Goal: Task Accomplishment & Management: Manage account settings

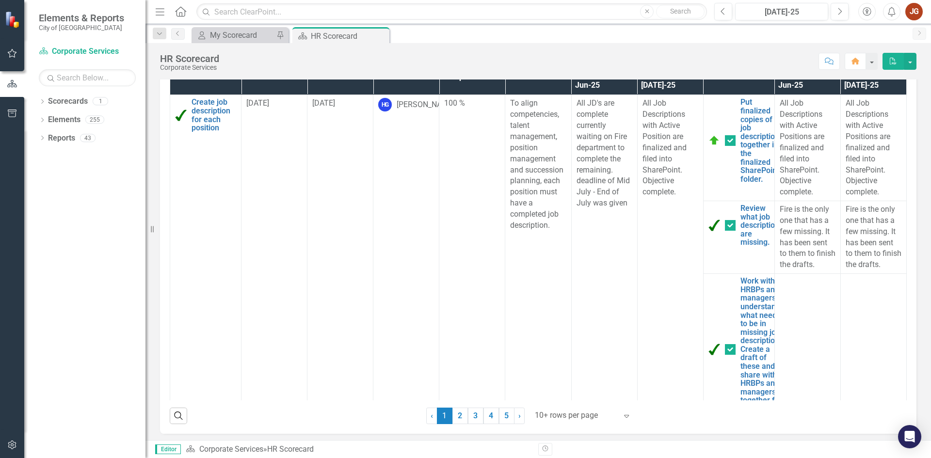
scroll to position [485, 0]
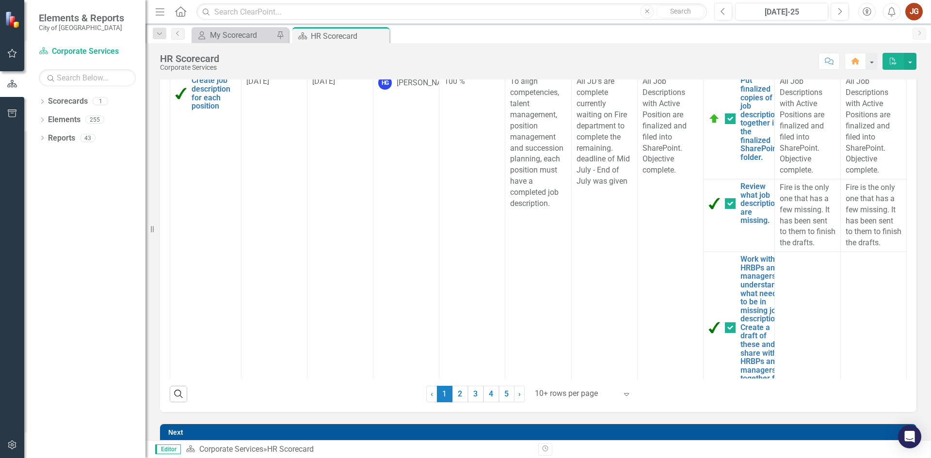
click at [596, 399] on div at bounding box center [576, 393] width 82 height 13
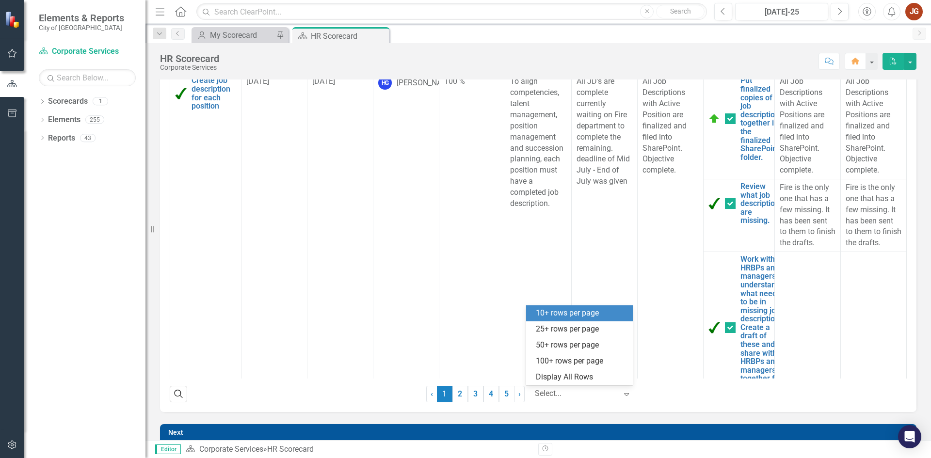
click at [578, 380] on div "Display All Rows" at bounding box center [581, 377] width 91 height 11
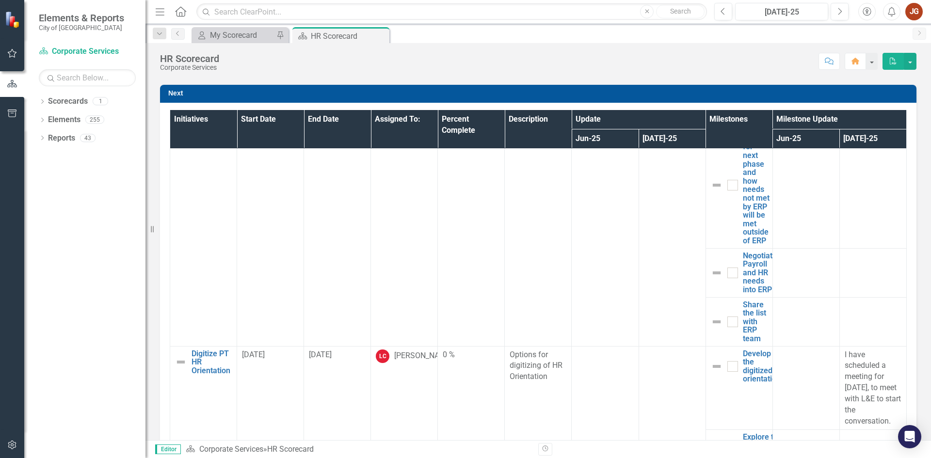
scroll to position [1843, 0]
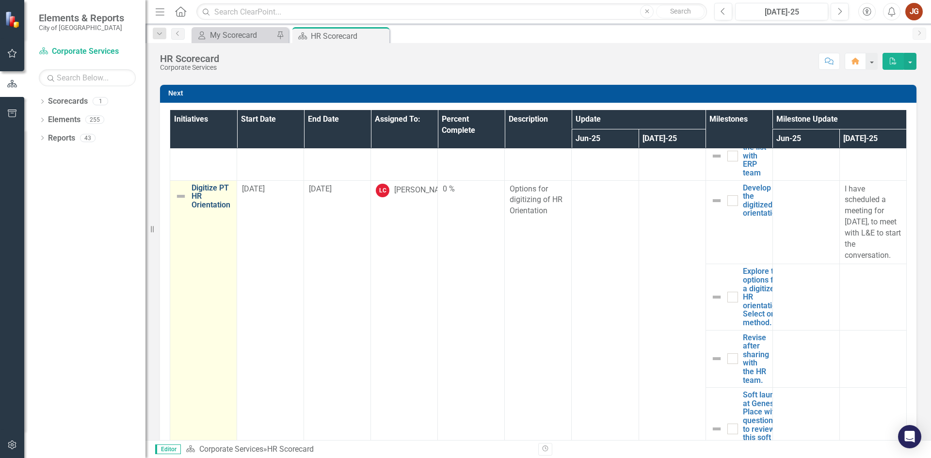
click at [205, 209] on link "Digitize PT HR Orientation" at bounding box center [212, 197] width 40 height 26
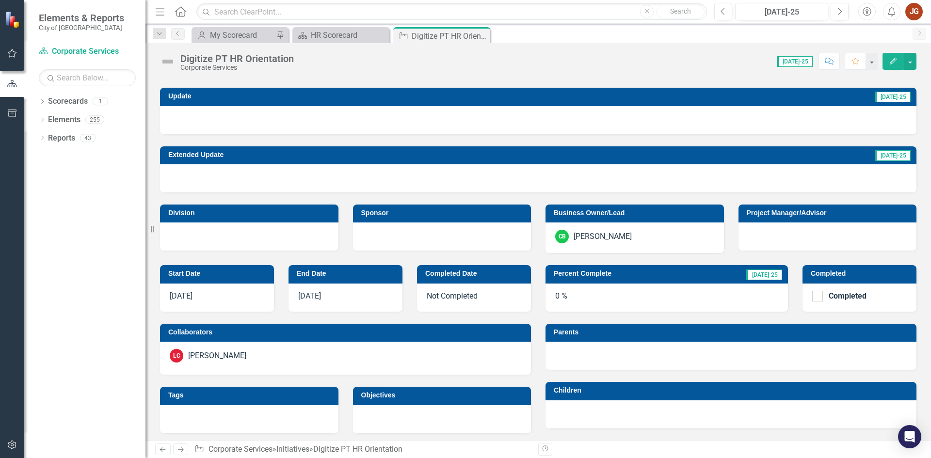
scroll to position [291, 0]
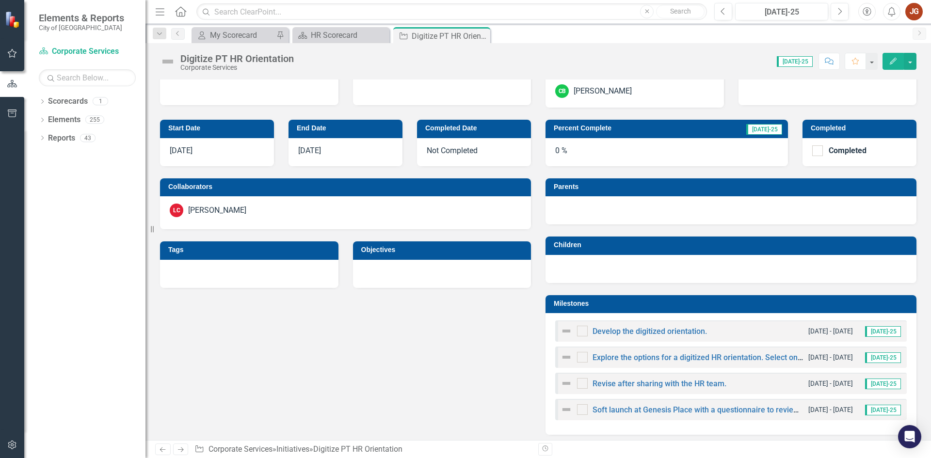
click at [216, 210] on div "[PERSON_NAME]" at bounding box center [217, 210] width 58 height 11
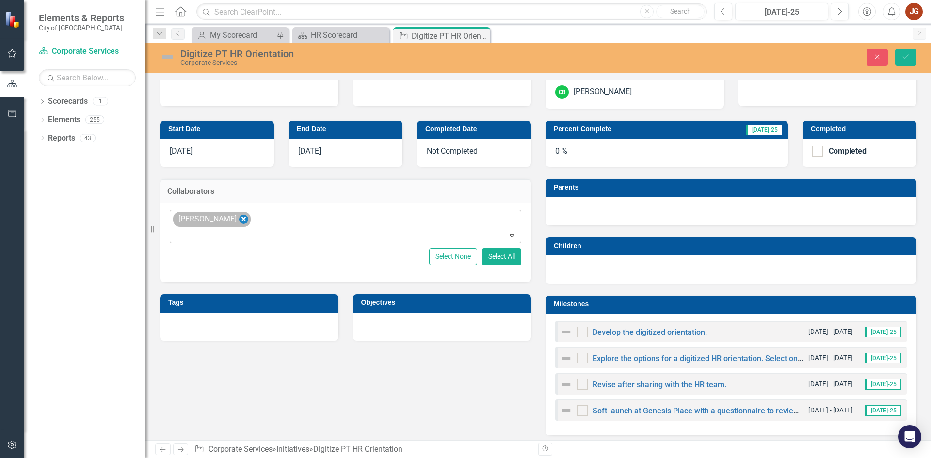
click at [241, 220] on icon "Remove Leah Caldwell" at bounding box center [243, 219] width 4 height 5
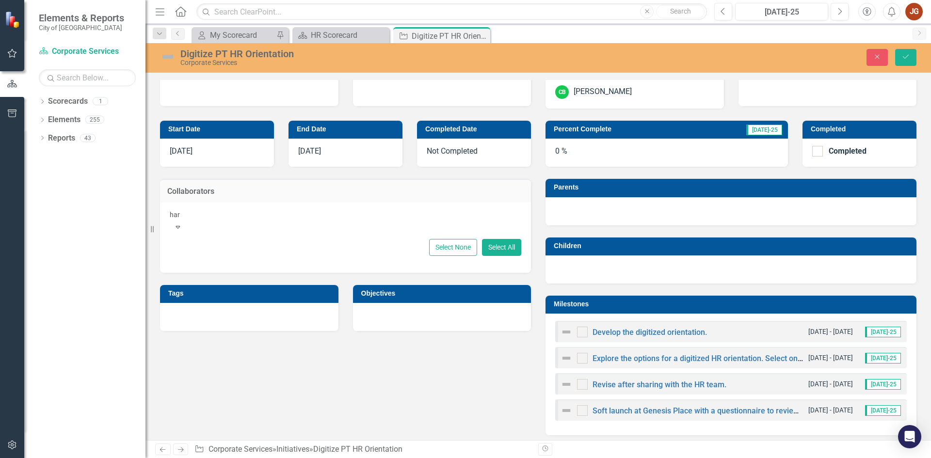
type input "harp"
click at [85, 458] on span "Harp inder Gill" at bounding box center [47, 465] width 75 height 9
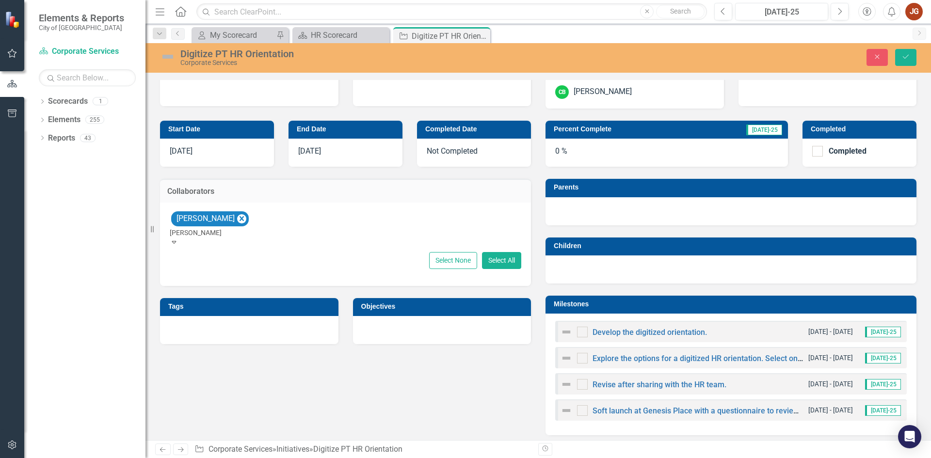
type input "alice"
click at [249, 458] on div "Alice Conroy" at bounding box center [467, 466] width 915 height 11
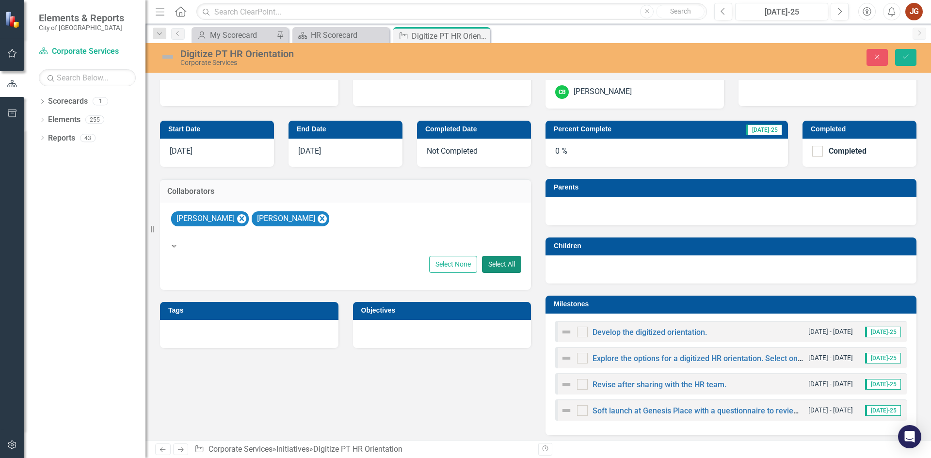
click at [496, 257] on button "Select All" at bounding box center [501, 264] width 39 height 17
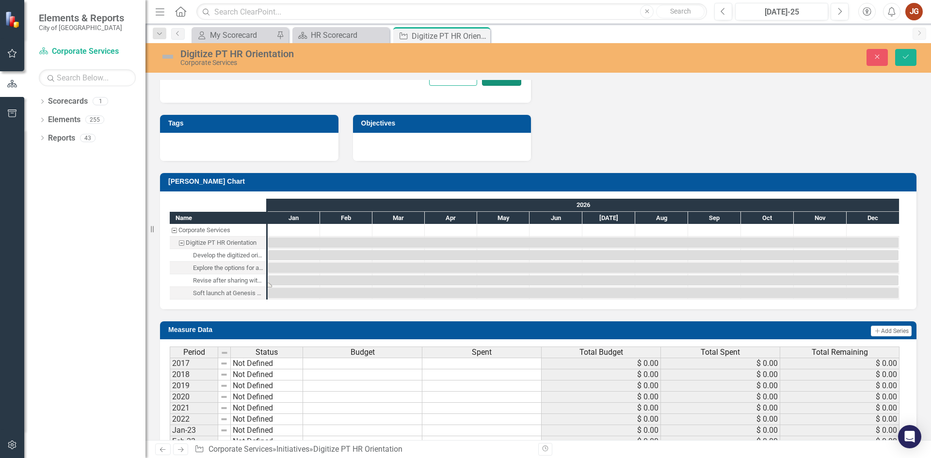
scroll to position [1261, 0]
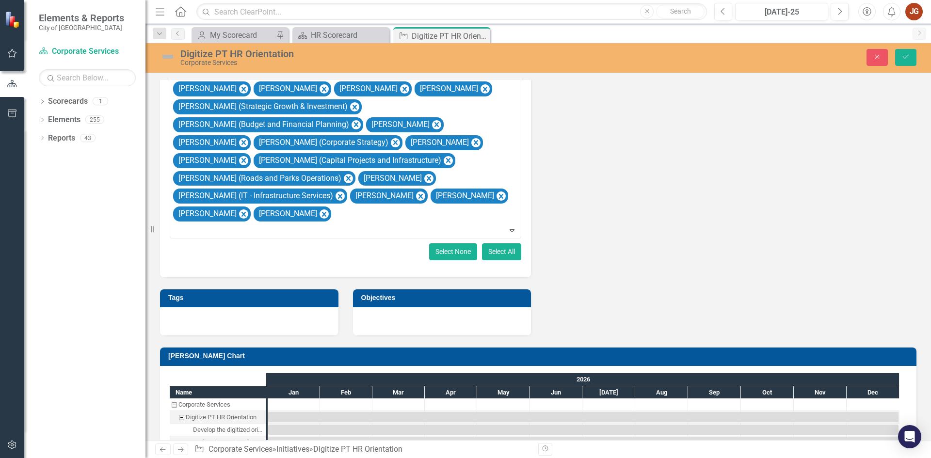
click at [436, 243] on button "Select None" at bounding box center [453, 251] width 48 height 17
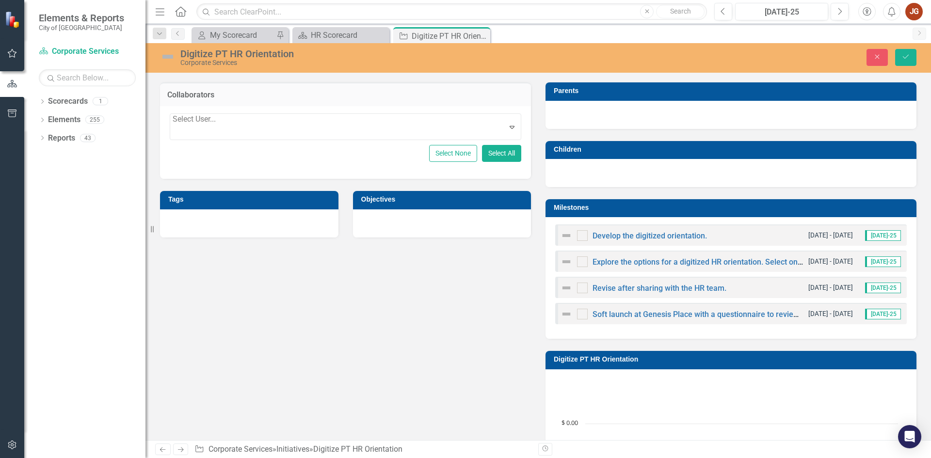
scroll to position [145, 0]
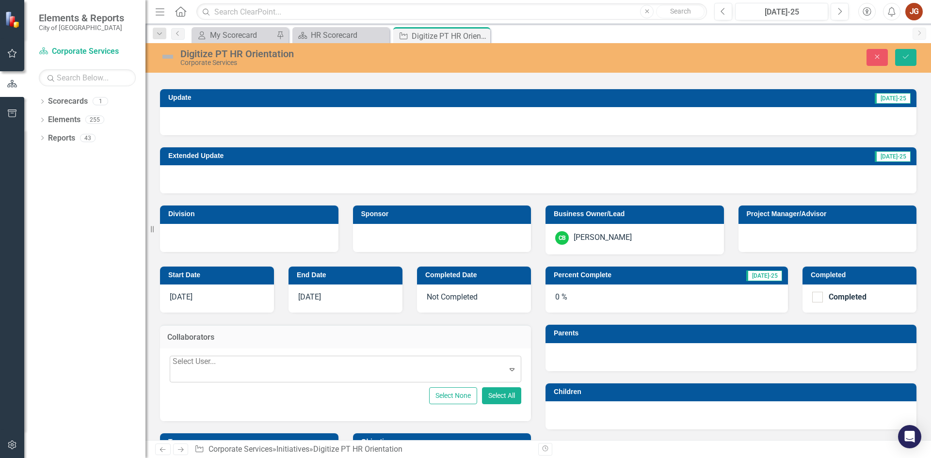
click at [218, 369] on div at bounding box center [195, 375] width 45 height 13
type input "harp"
click at [85, 458] on span "Harp inder Gill" at bounding box center [47, 465] width 75 height 9
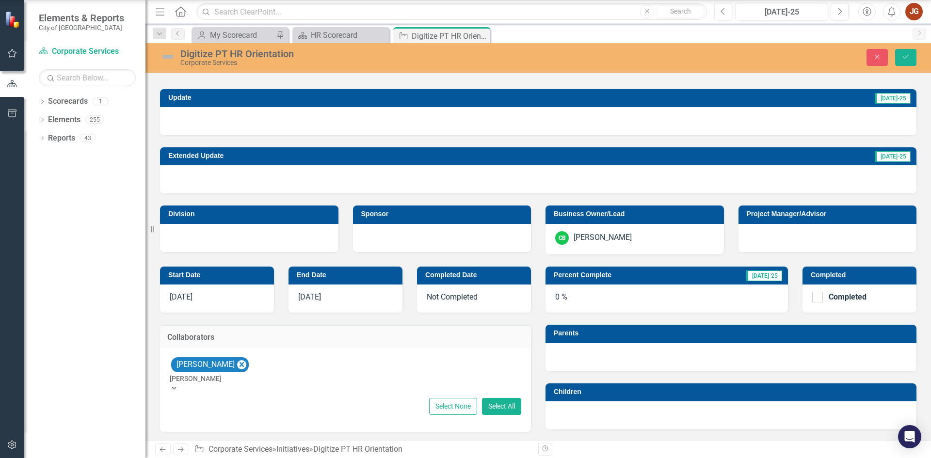
type input "alice"
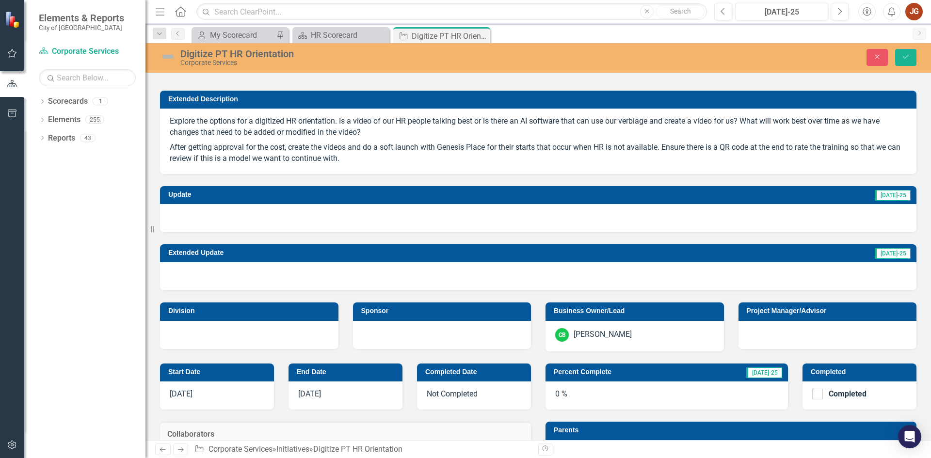
scroll to position [0, 0]
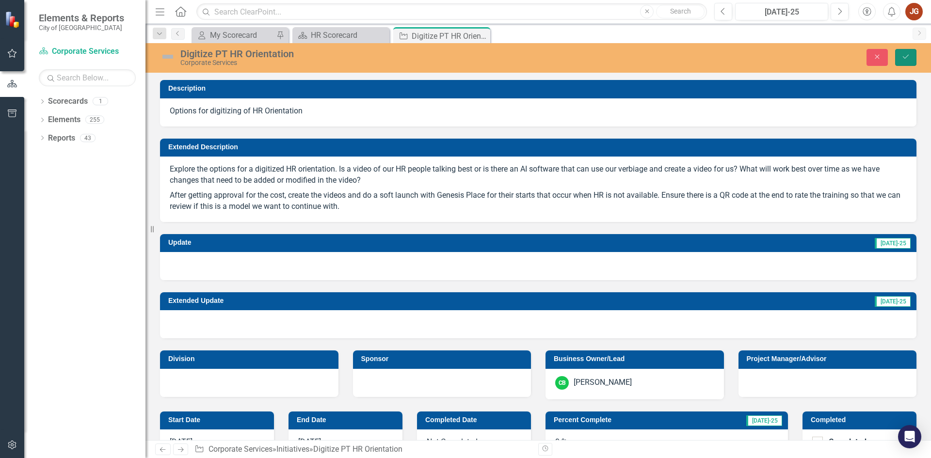
click at [905, 51] on button "Save" at bounding box center [905, 57] width 21 height 17
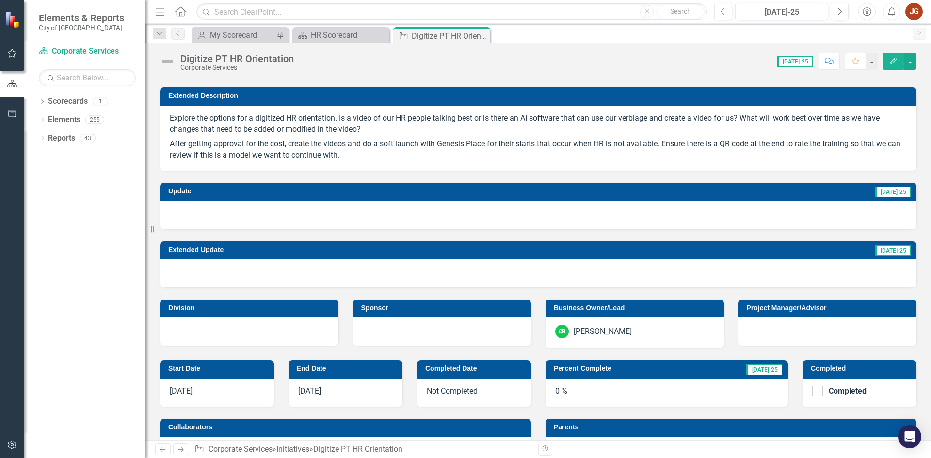
scroll to position [48, 0]
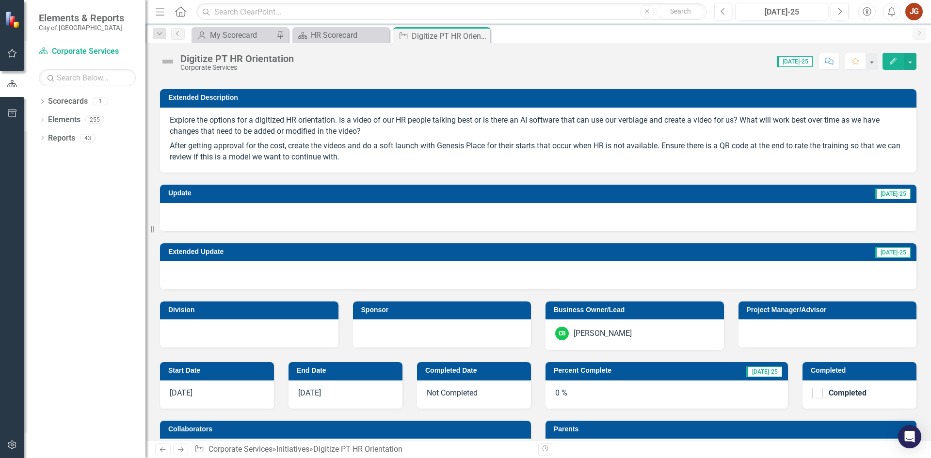
click at [623, 213] on div at bounding box center [538, 217] width 756 height 28
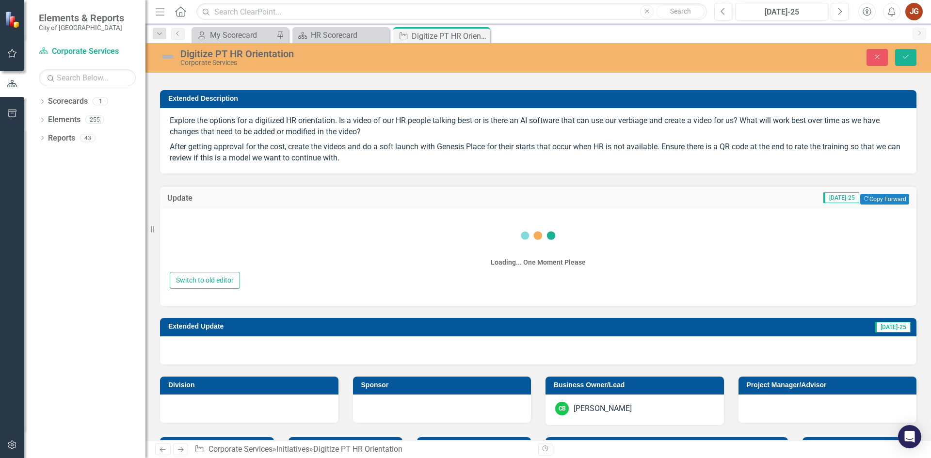
click at [267, 224] on div "Loading... One Moment Please" at bounding box center [538, 244] width 737 height 56
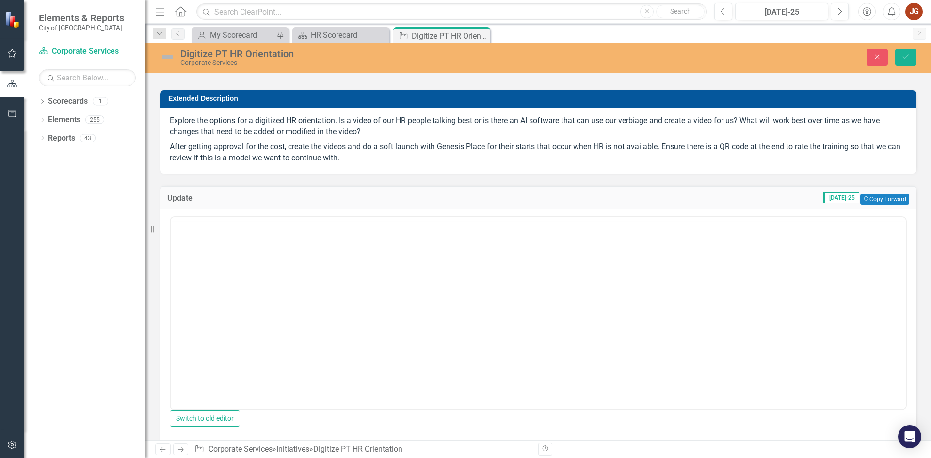
scroll to position [0, 0]
click at [222, 274] on body "Rich Text Area. Press ALT-0 for help." at bounding box center [538, 312] width 735 height 145
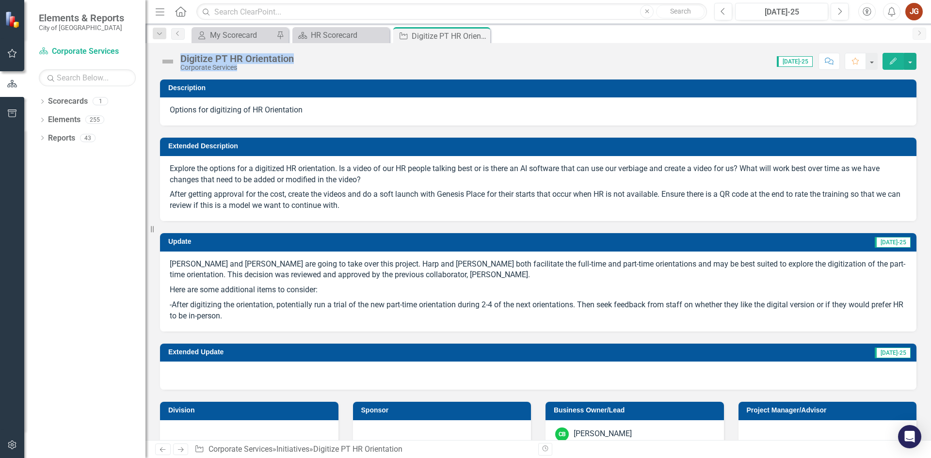
drag, startPoint x: 300, startPoint y: 57, endPoint x: 183, endPoint y: 57, distance: 117.3
click at [183, 57] on div "Digitize PT HR Orientation Corporate Services Score: N/A Jul-25 Completed Comme…" at bounding box center [538, 57] width 786 height 29
click at [182, 57] on div "Digitize PT HR Orientation" at bounding box center [236, 58] width 113 height 11
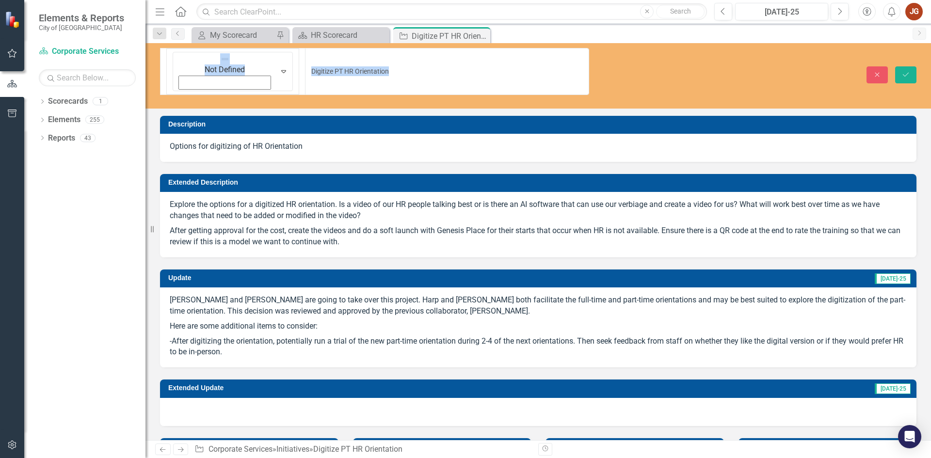
drag, startPoint x: 181, startPoint y: 57, endPoint x: 287, endPoint y: 61, distance: 105.8
click at [285, 79] on div "Not Defined Expand Digitize PT HR Orientation Close Save Description Options fo…" at bounding box center [538, 241] width 786 height 397
click at [279, 79] on div "Not Defined Expand Digitize PT HR Orientation Close Save Description Options fo…" at bounding box center [538, 241] width 786 height 397
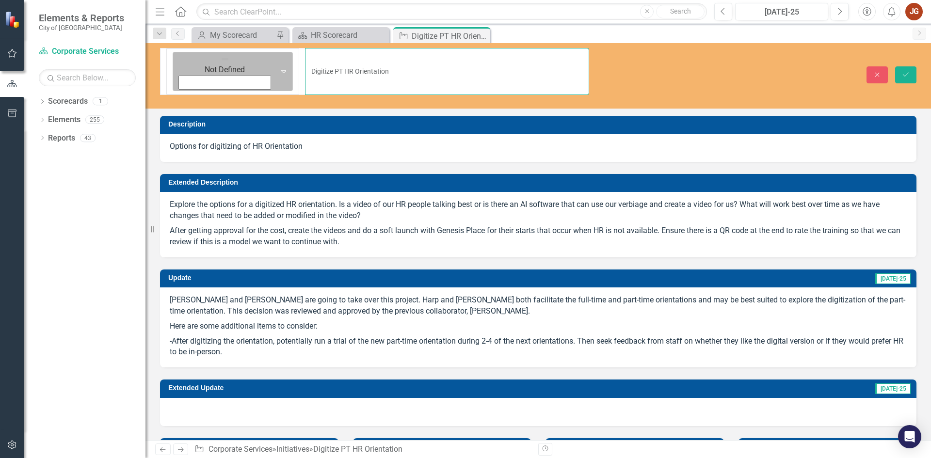
drag, startPoint x: 296, startPoint y: 57, endPoint x: 186, endPoint y: 57, distance: 110.1
click at [187, 57] on div "Not Defined Expand Digitize PT HR Orientation" at bounding box center [374, 71] width 429 height 47
click at [909, 71] on icon "Save" at bounding box center [905, 74] width 9 height 7
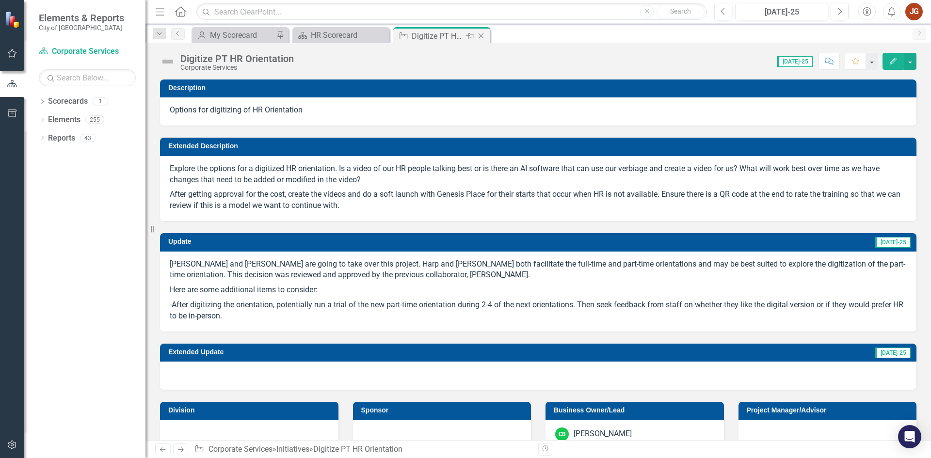
click at [482, 35] on icon "Close" at bounding box center [481, 36] width 10 height 8
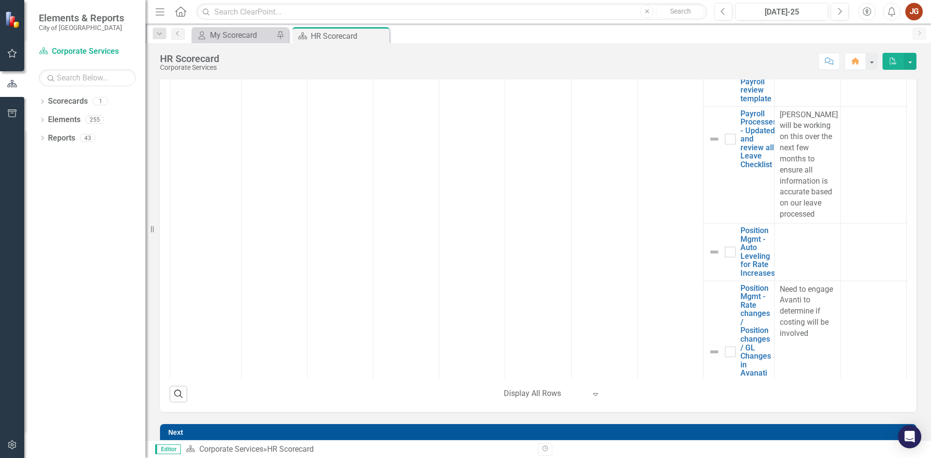
scroll to position [4705, 0]
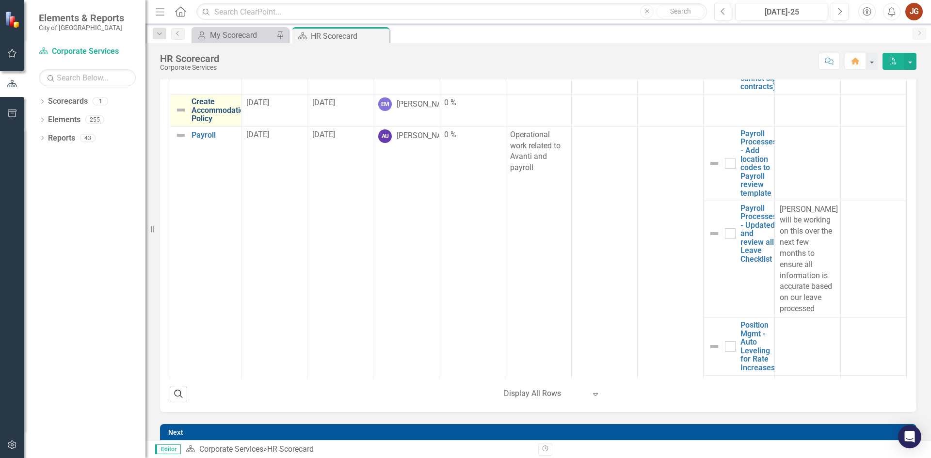
click at [199, 123] on link "Create Accommodations Policy" at bounding box center [222, 110] width 61 height 26
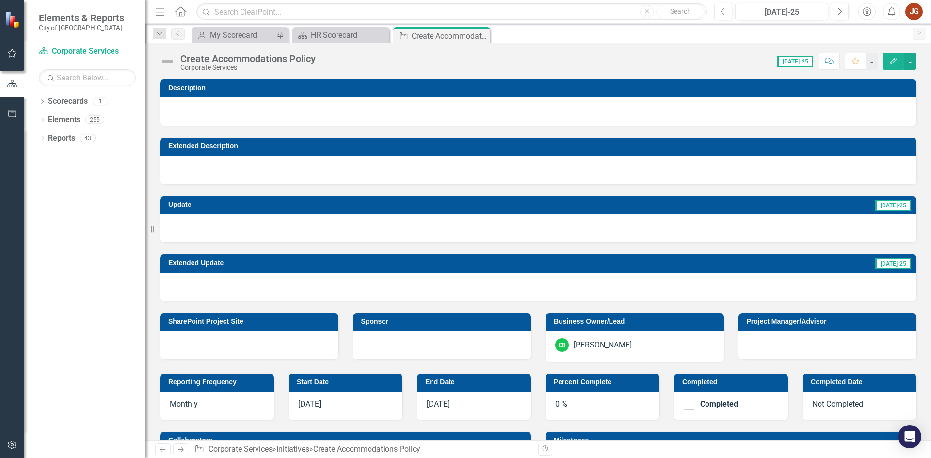
click at [225, 112] on div at bounding box center [538, 111] width 756 height 28
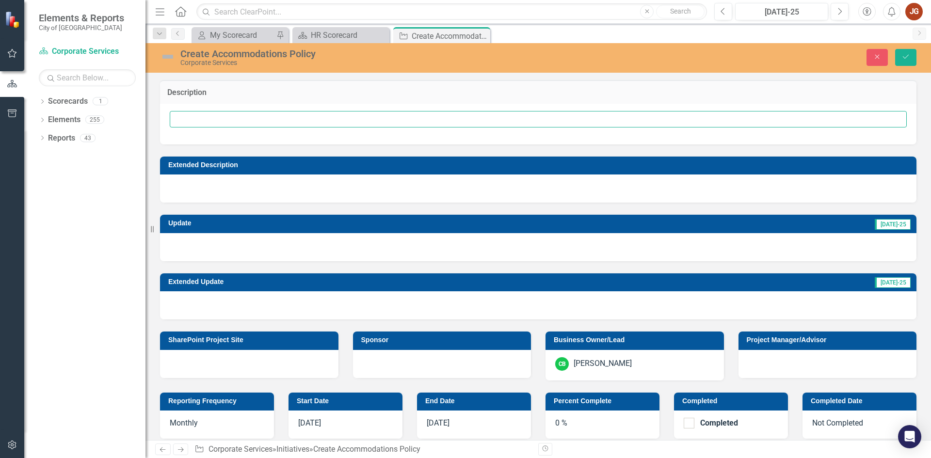
click at [213, 119] on input "text" at bounding box center [538, 119] width 737 height 16
paste input "project is a strategic initiative aimed at formalizing a comprehensive, legally…"
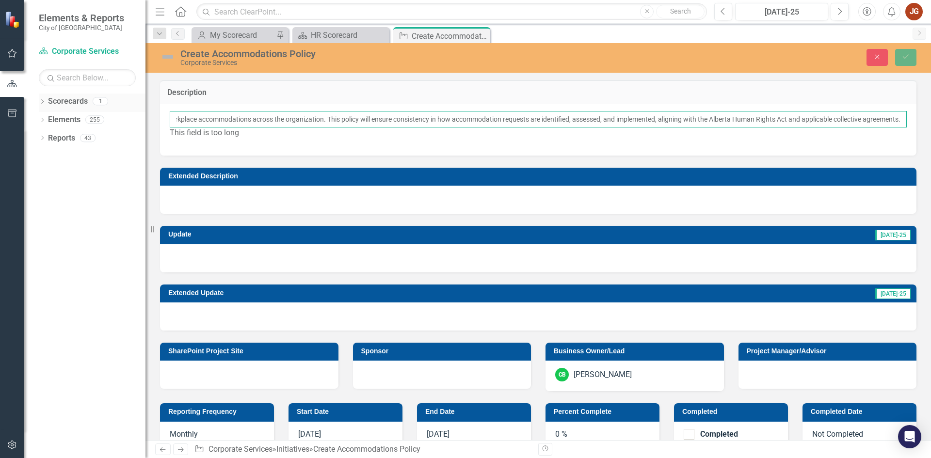
drag, startPoint x: 206, startPoint y: 116, endPoint x: 133, endPoint y: 110, distance: 73.0
click at [133, 110] on div "Elements & Reports City of Airdrie Scorecard Corporate Services Search Dropdown…" at bounding box center [465, 229] width 931 height 458
click at [239, 122] on input "project is a strategic initiative aimed at formalizing a comprehensive, legally…" at bounding box center [538, 119] width 737 height 16
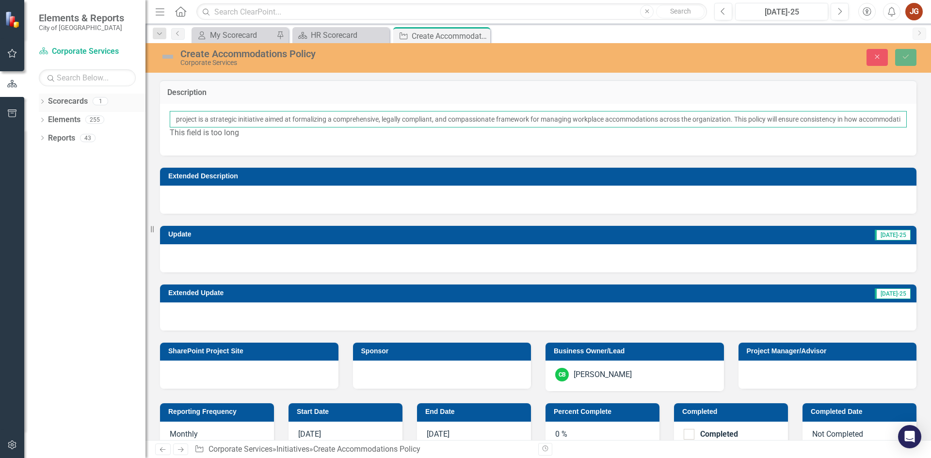
drag, startPoint x: 247, startPoint y: 120, endPoint x: 109, endPoint y: 109, distance: 139.1
click at [109, 109] on div "Elements & Reports City of Airdrie Scorecard Corporate Services Search Dropdown…" at bounding box center [465, 229] width 931 height 458
click at [191, 119] on input "project is a strategic initiative aimed at formalizing a comprehensive, legally…" at bounding box center [538, 119] width 737 height 16
click at [587, 118] on input "project is a strategic initiative aimed at formalizing a comprehensive, legally…" at bounding box center [538, 119] width 737 height 16
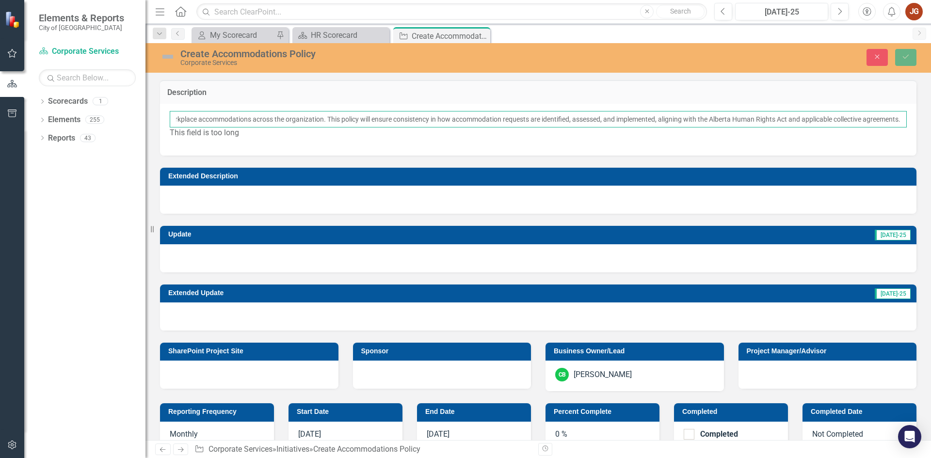
drag, startPoint x: 818, startPoint y: 119, endPoint x: 930, endPoint y: 145, distance: 115.0
click at [930, 145] on div "Description project is a strategic initiative aimed at formalizing a comprehens…" at bounding box center [538, 260] width 786 height 360
click at [176, 119] on input "project is a strategic initiative aimed at formalizing a comprehensive, legally…" at bounding box center [538, 119] width 737 height 16
click at [578, 123] on input "This project is a strategic initiative aimed at formalizing a comprehensive, le…" at bounding box center [538, 119] width 737 height 16
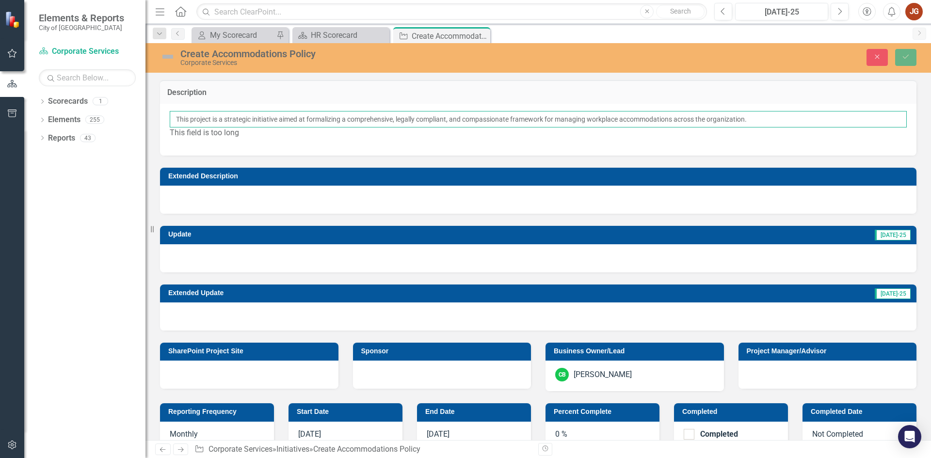
click at [327, 118] on input "This project is a strategic initiative aimed at formalizing a comprehensive, le…" at bounding box center [538, 119] width 737 height 16
click at [534, 120] on input "This project is a strategic initiative aimed at formalizing a comprehensive, le…" at bounding box center [538, 119] width 737 height 16
drag, startPoint x: 839, startPoint y: 120, endPoint x: 767, endPoint y: 126, distance: 73.0
click at [767, 126] on input "This project is a strategic initiative aimed at formalizing a comprehensive, le…" at bounding box center [538, 119] width 737 height 16
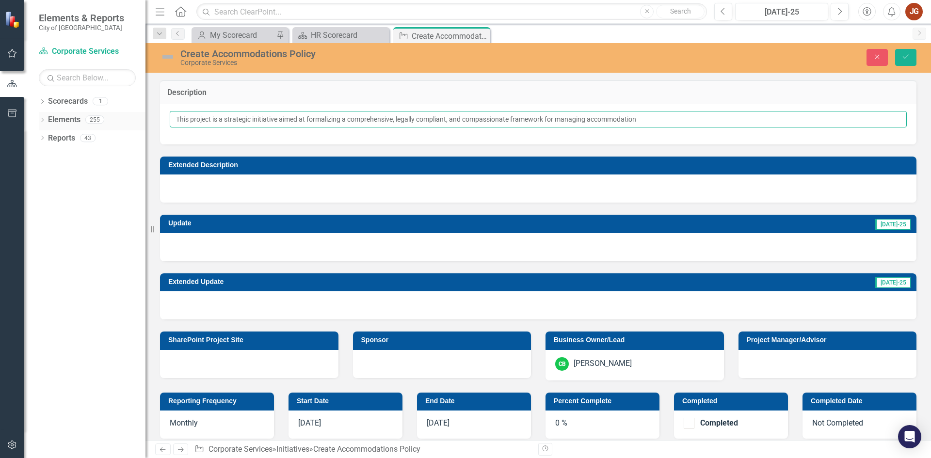
drag, startPoint x: 223, startPoint y: 117, endPoint x: 129, endPoint y: 118, distance: 94.1
click at [129, 118] on div "Elements & Reports City of Airdrie Scorecard Corporate Services Search Dropdown…" at bounding box center [465, 229] width 931 height 458
click at [685, 122] on input "This is a strategic initiative aimed at formalizing a comprehensive, legally co…" at bounding box center [538, 119] width 737 height 16
type input "This is a strategic initiative aimed at formalizing a comprehensive, legally co…"
click at [905, 56] on icon "Save" at bounding box center [905, 56] width 9 height 7
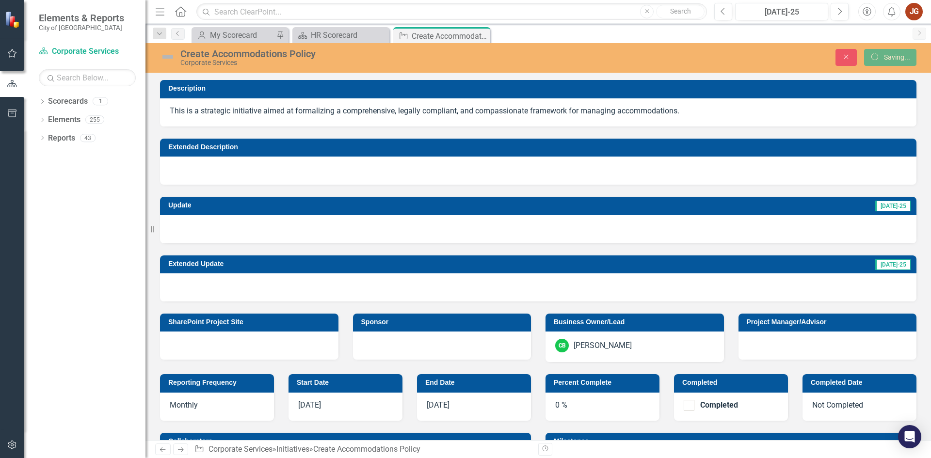
click at [317, 175] on div at bounding box center [538, 171] width 756 height 28
click at [232, 168] on div at bounding box center [538, 171] width 756 height 28
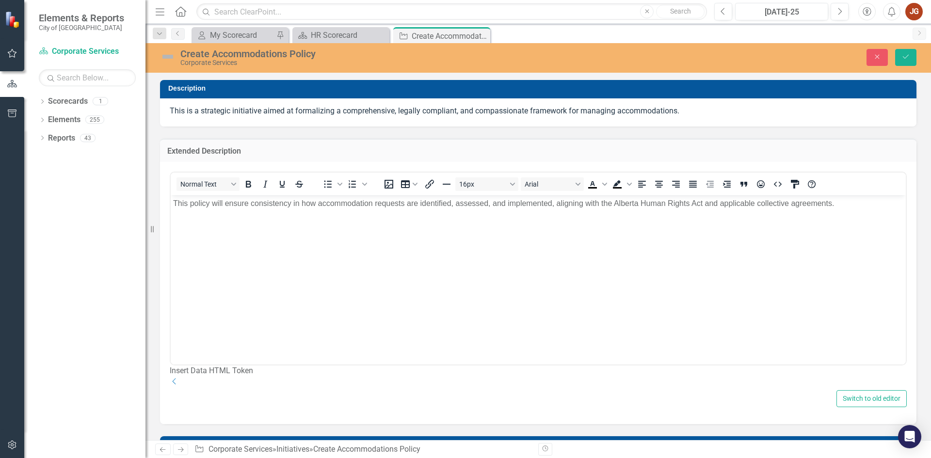
click at [224, 209] on p "This policy will ensure consistency in how accommodation requests are identifie…" at bounding box center [538, 204] width 730 height 12
click at [190, 203] on p "This policy will ensure consistency in how accommodation requests are identifie…" at bounding box center [538, 204] width 730 height 12
drag, startPoint x: 896, startPoint y: 201, endPoint x: 818, endPoint y: 202, distance: 77.6
click at [818, 202] on p "The accommodations policy will ensure consistency in how accommodation requests…" at bounding box center [538, 204] width 730 height 12
click at [818, 203] on p "The accommodations policy will ensure consistency in how accommodation requests…" at bounding box center [538, 204] width 730 height 12
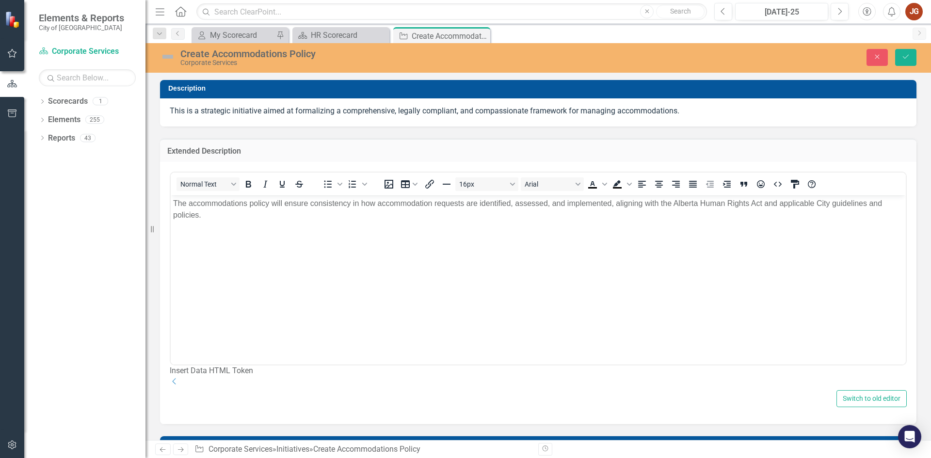
click at [712, 227] on body "The accommodations policy will ensure consistency in how accommodation requests…" at bounding box center [538, 267] width 735 height 145
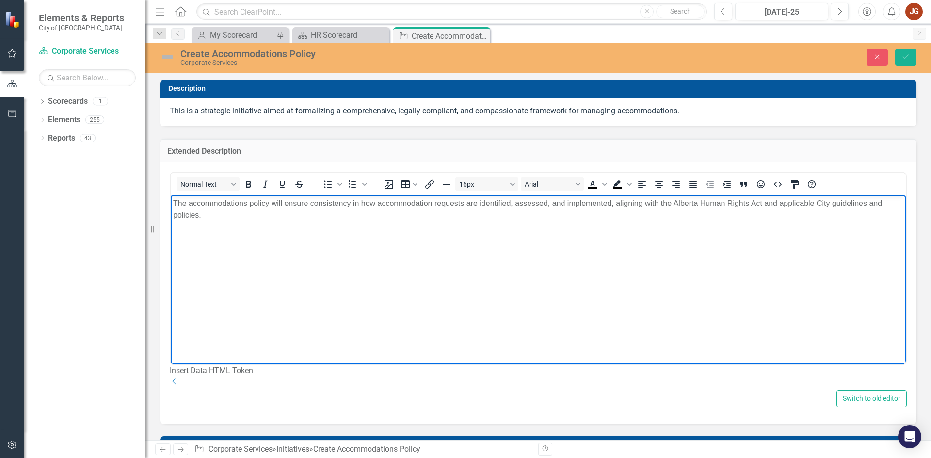
click at [227, 215] on p "The accommodations policy will ensure consistency in how accommodation requests…" at bounding box center [538, 209] width 730 height 23
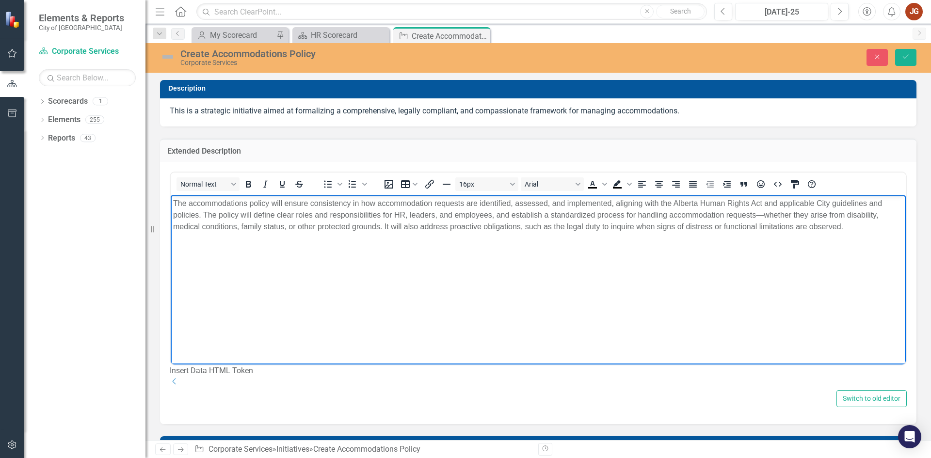
click at [203, 214] on p "The accommodations policy will ensure consistency in how accommodation requests…" at bounding box center [538, 215] width 730 height 35
click at [905, 55] on icon "Save" at bounding box center [905, 56] width 9 height 7
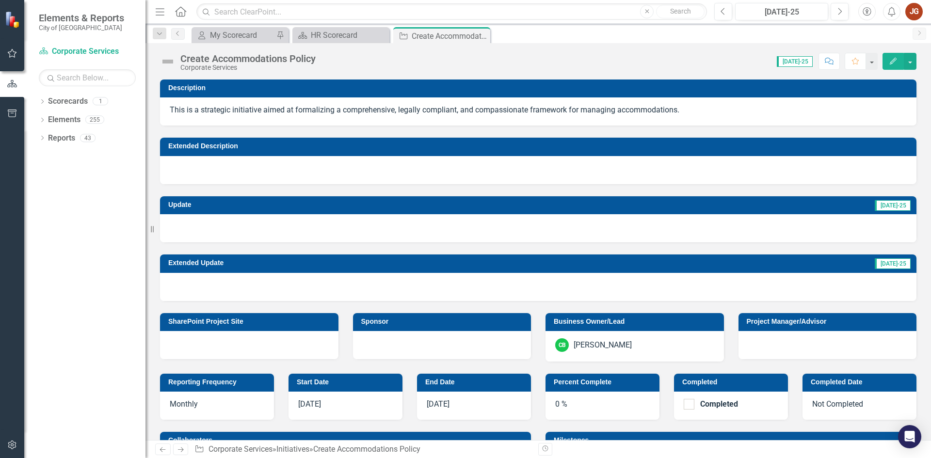
click at [205, 226] on div at bounding box center [538, 228] width 756 height 28
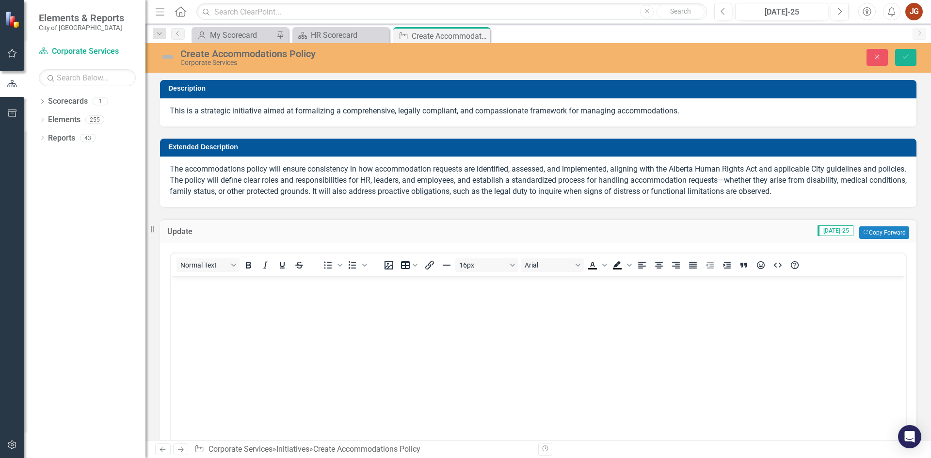
click at [224, 275] on div "Normal Text To open the popup, press Shift+Enter To open the popup, press Shift…" at bounding box center [538, 265] width 735 height 23
click at [226, 308] on body "Rich Text Area. Press ALT-0 for help." at bounding box center [538, 348] width 735 height 145
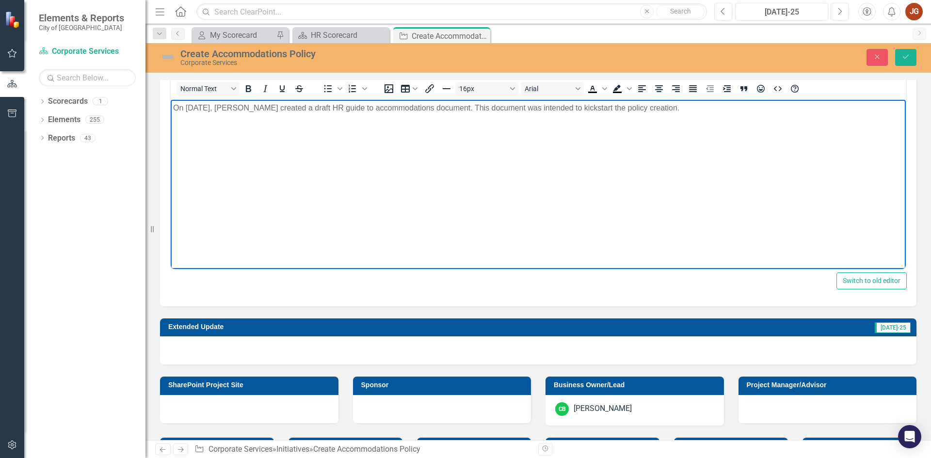
scroll to position [194, 0]
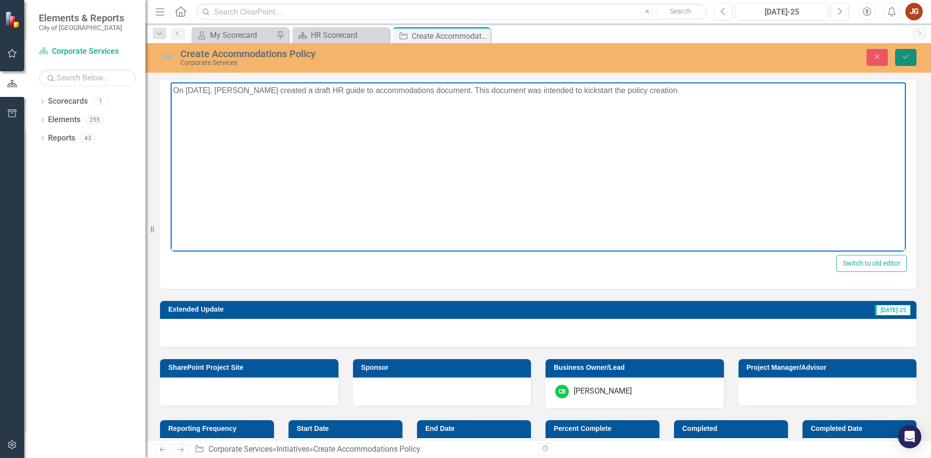
click at [905, 57] on icon "Save" at bounding box center [905, 56] width 9 height 7
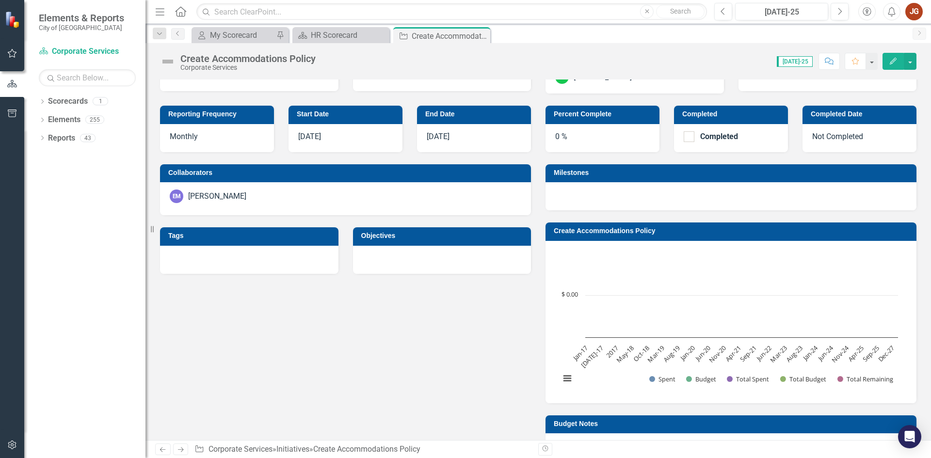
scroll to position [291, 0]
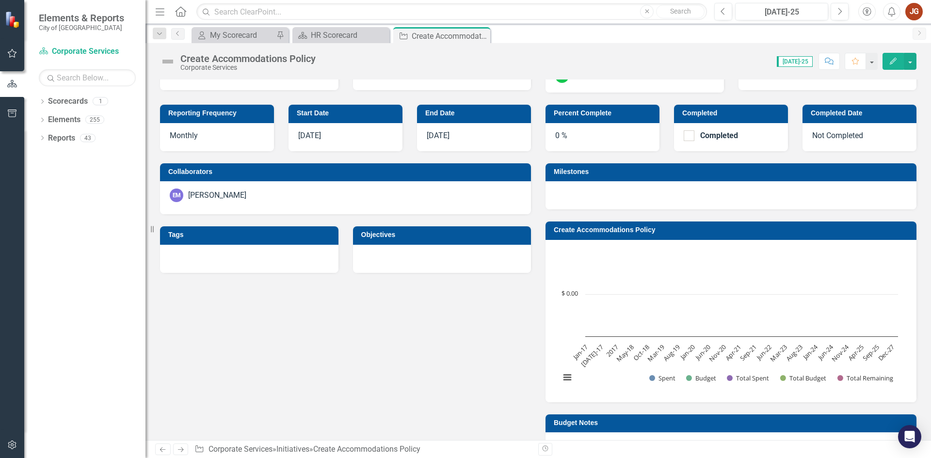
click at [598, 194] on div at bounding box center [730, 195] width 371 height 28
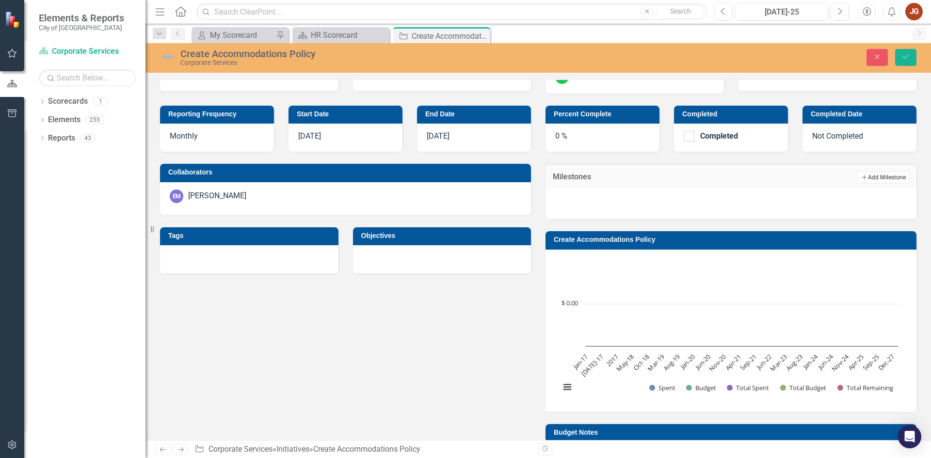
click at [871, 174] on button "Add Add Milestone" at bounding box center [883, 177] width 52 height 13
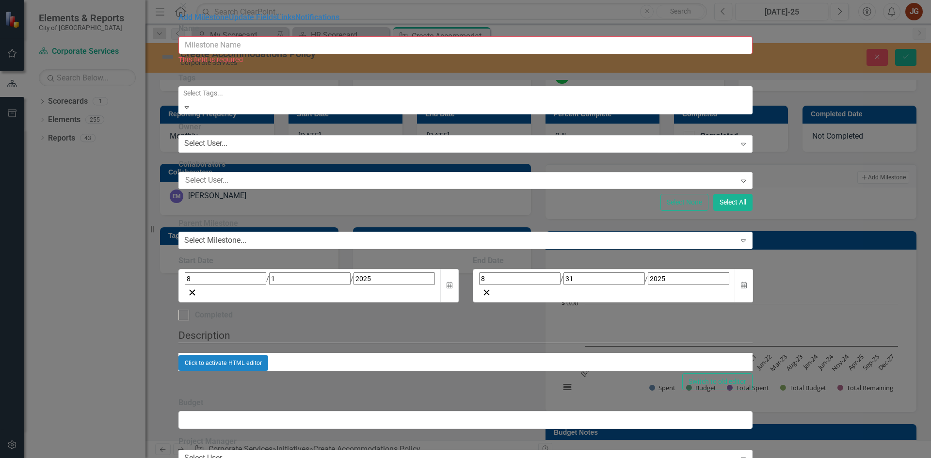
click at [307, 54] on input "Name" at bounding box center [465, 45] width 575 height 18
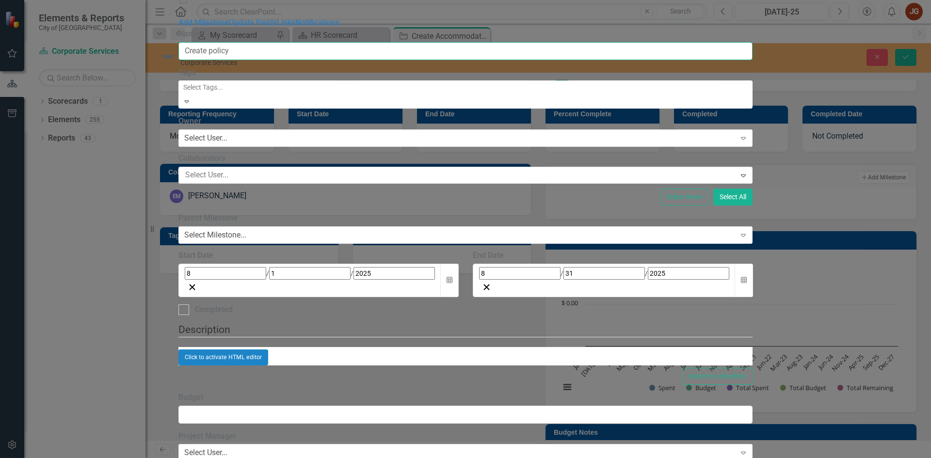
type input "Create policy"
click at [227, 134] on div "Select User..." at bounding box center [205, 138] width 43 height 11
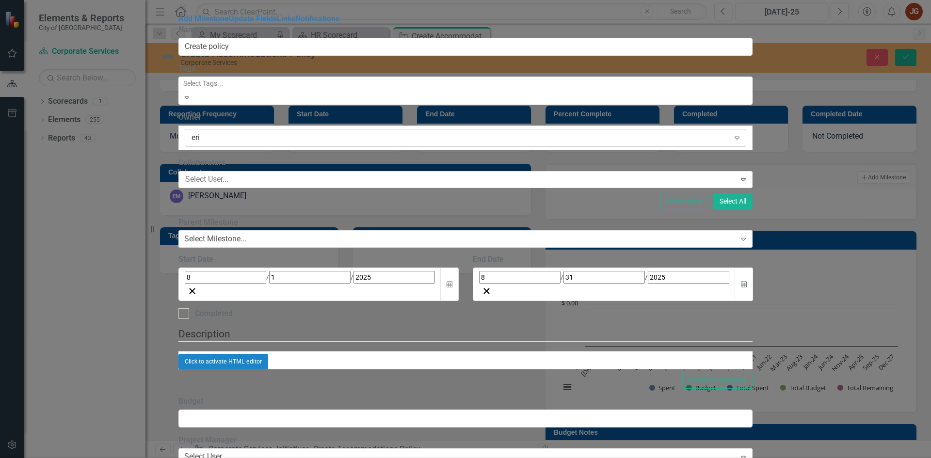
type input "[PERSON_NAME]"
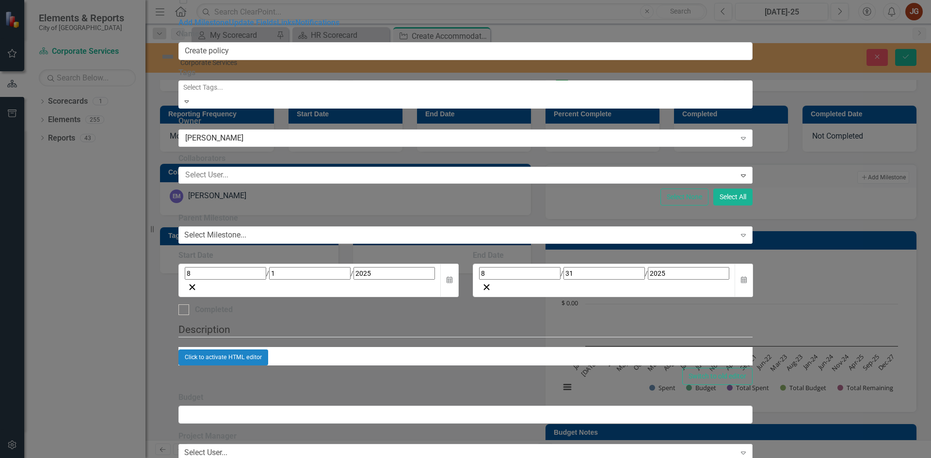
click at [323, 350] on div "Click to activate HTML editor" at bounding box center [465, 358] width 575 height 16
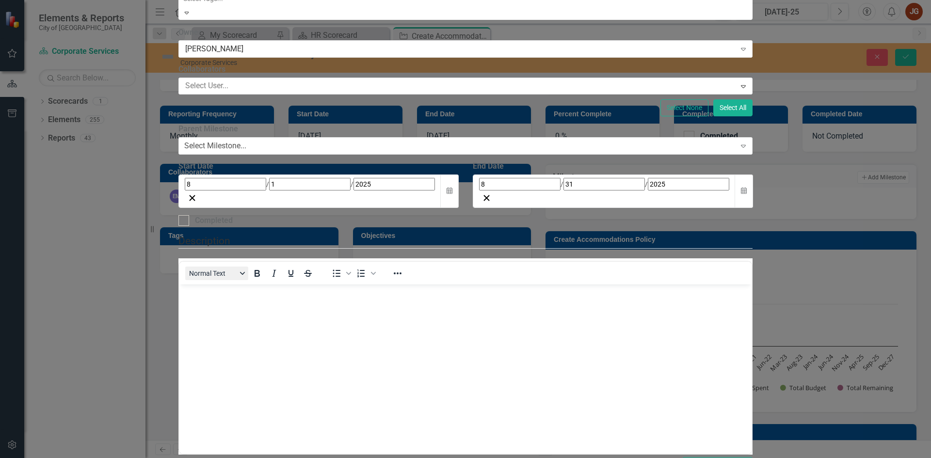
scroll to position [191, 0]
click at [213, 372] on body "Rich Text Area. Press ALT-0 for help." at bounding box center [465, 356] width 573 height 145
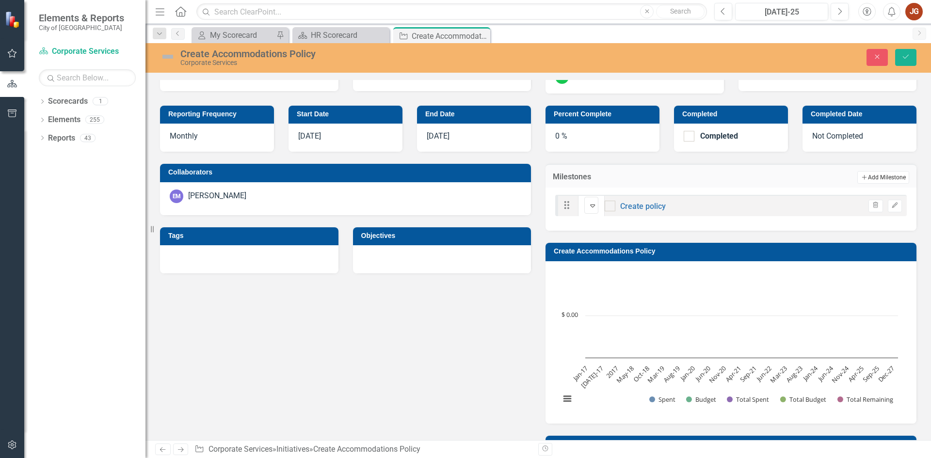
click at [874, 180] on button "Add Add Milestone" at bounding box center [883, 177] width 52 height 13
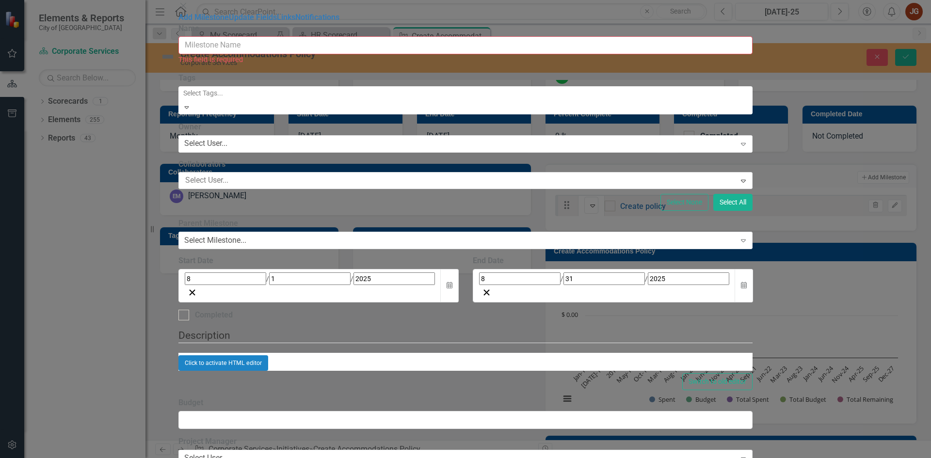
click at [310, 54] on input "Name" at bounding box center [465, 45] width 575 height 18
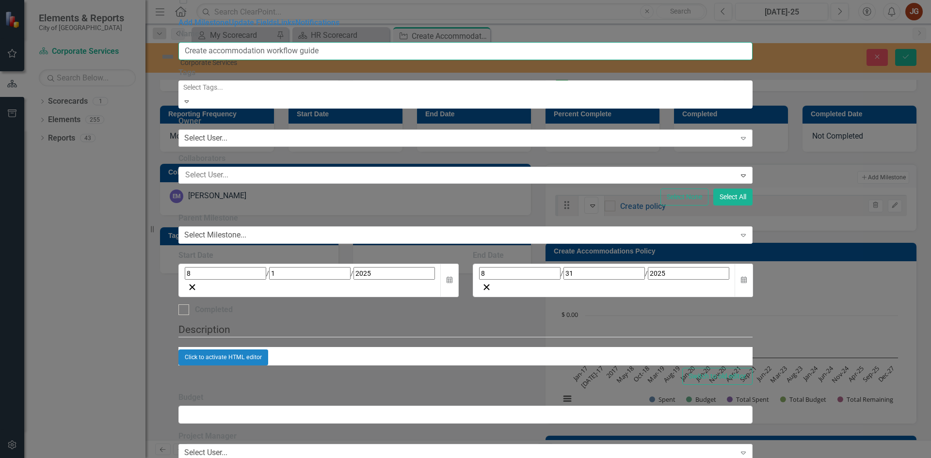
type input "Create accommodation workflow guide"
click at [227, 136] on div "Select User..." at bounding box center [205, 138] width 43 height 11
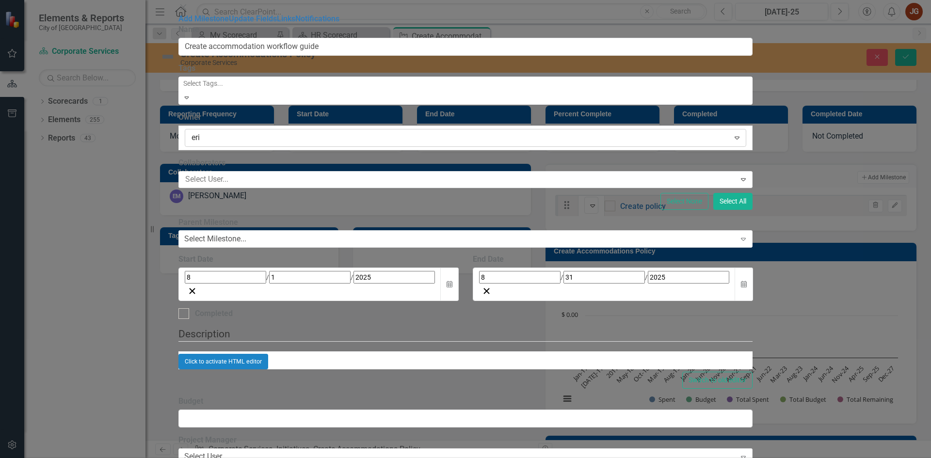
type input "[PERSON_NAME]"
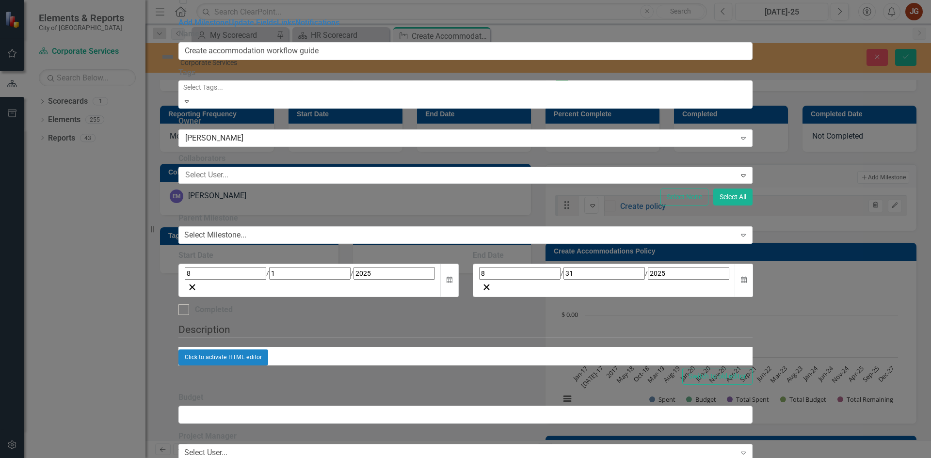
click at [376, 365] on div "Click to activate HTML editor" at bounding box center [465, 358] width 575 height 16
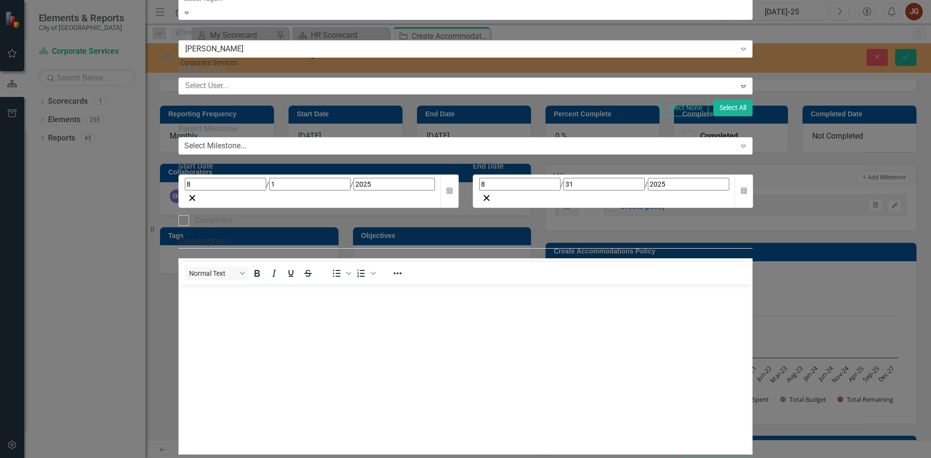
scroll to position [0, 0]
click at [229, 315] on body "Rich Text Area. Press ALT-0 for help." at bounding box center [465, 356] width 573 height 145
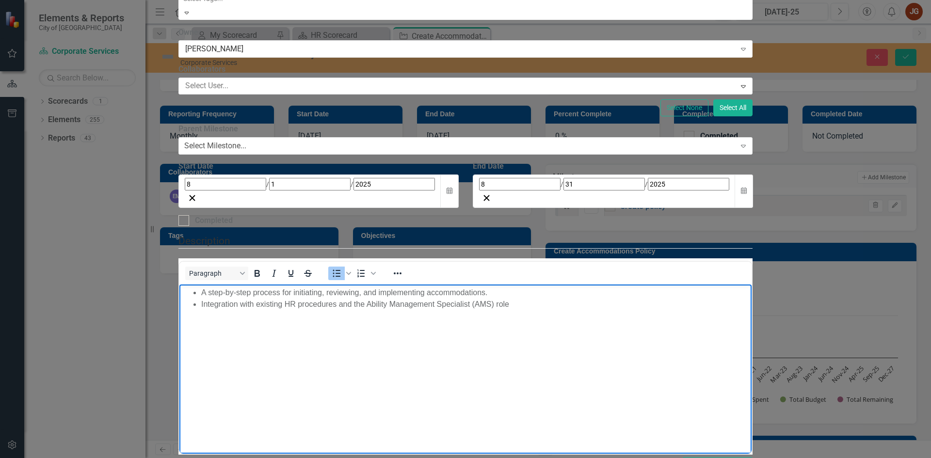
scroll to position [145, 0]
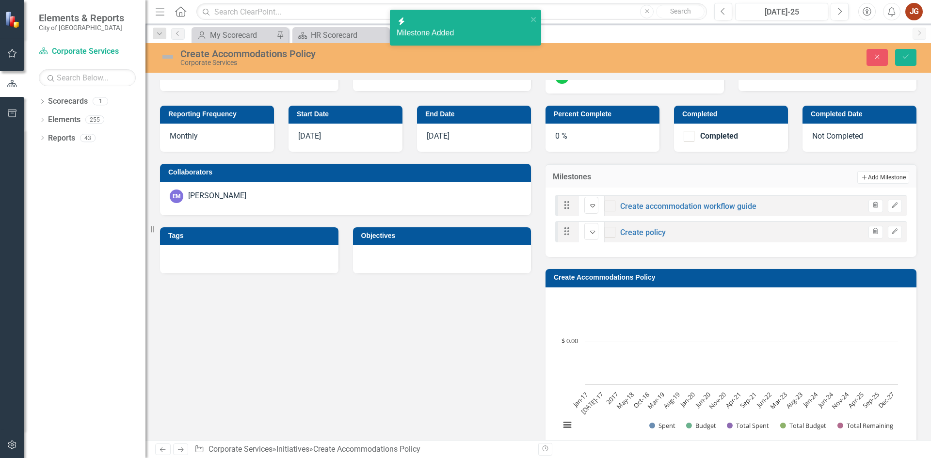
click at [876, 176] on button "Add Add Milestone" at bounding box center [883, 177] width 52 height 13
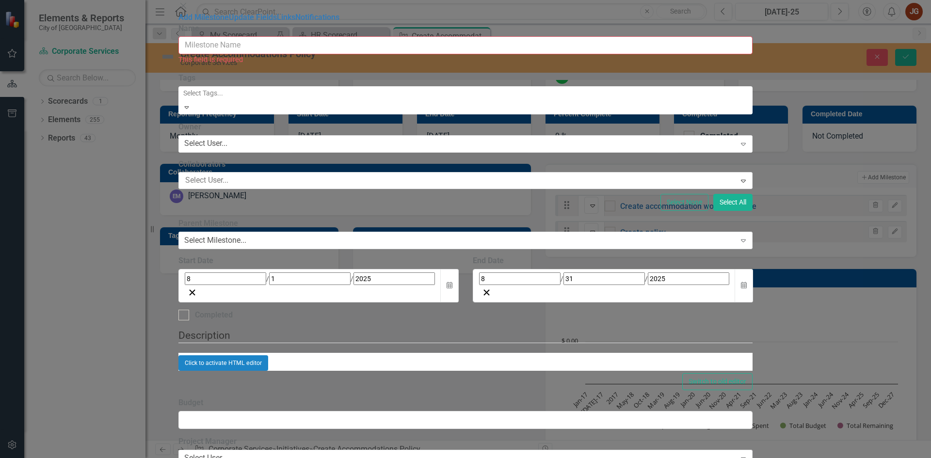
click at [447, 54] on input "Name" at bounding box center [465, 45] width 575 height 18
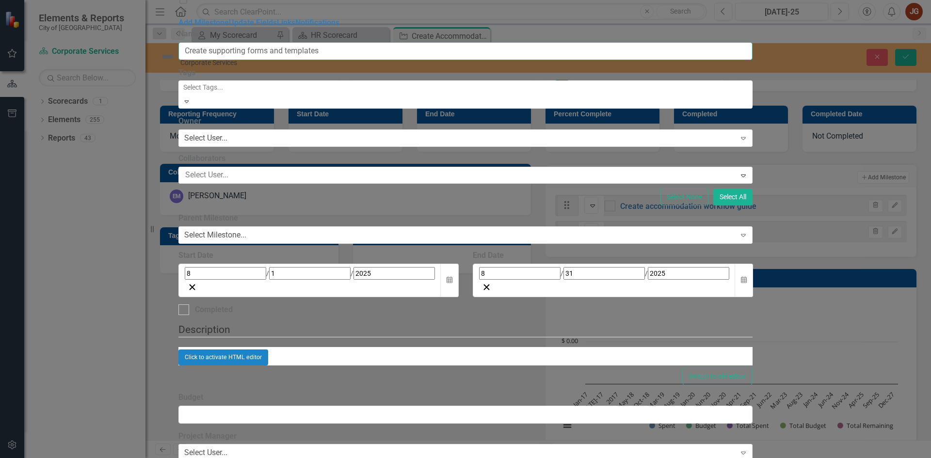
type input "Create supporting forms and templates"
click at [366, 352] on div "Click to activate HTML editor" at bounding box center [465, 358] width 575 height 16
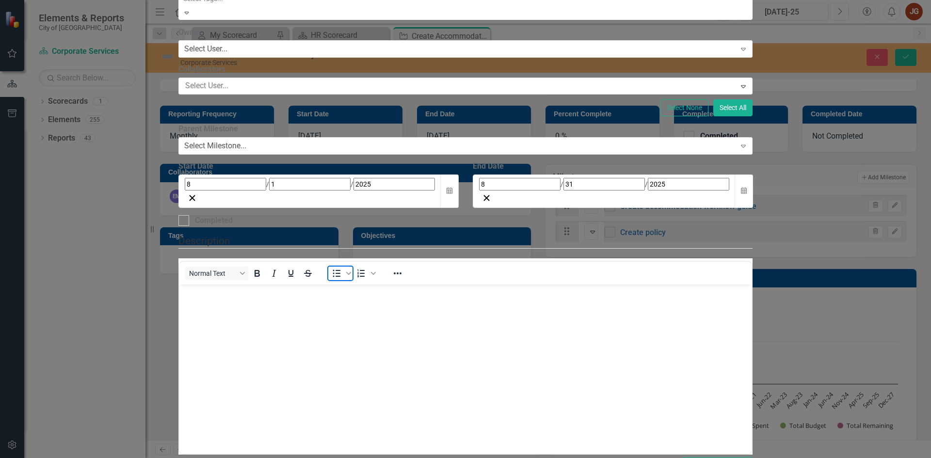
click at [342, 268] on icon "Bullet list" at bounding box center [337, 274] width 12 height 12
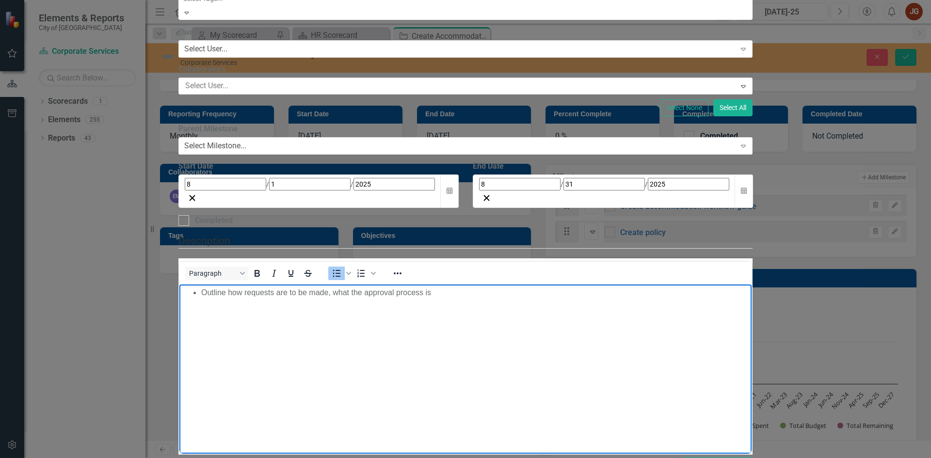
scroll to position [0, 0]
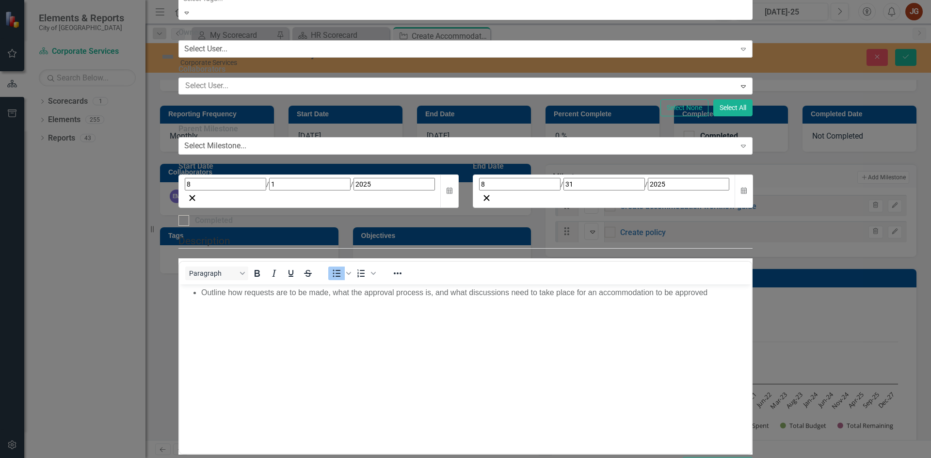
click at [227, 55] on div "Select User..." at bounding box center [205, 49] width 43 height 11
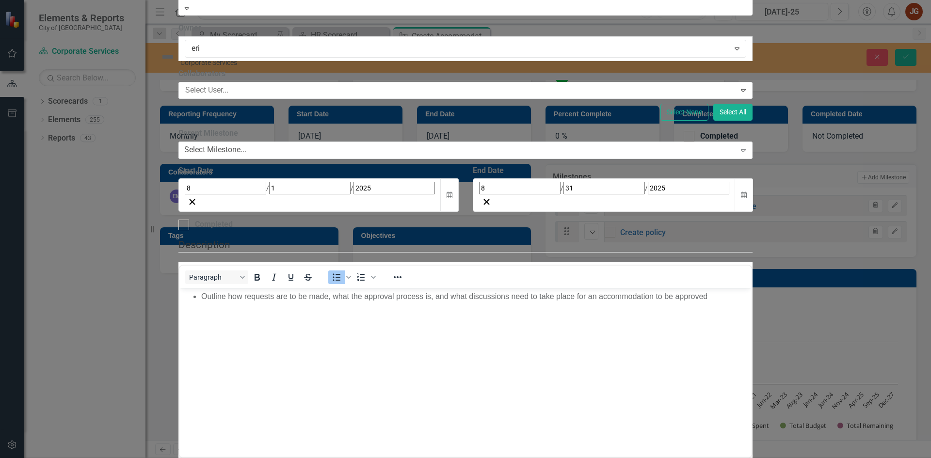
type input "[PERSON_NAME]"
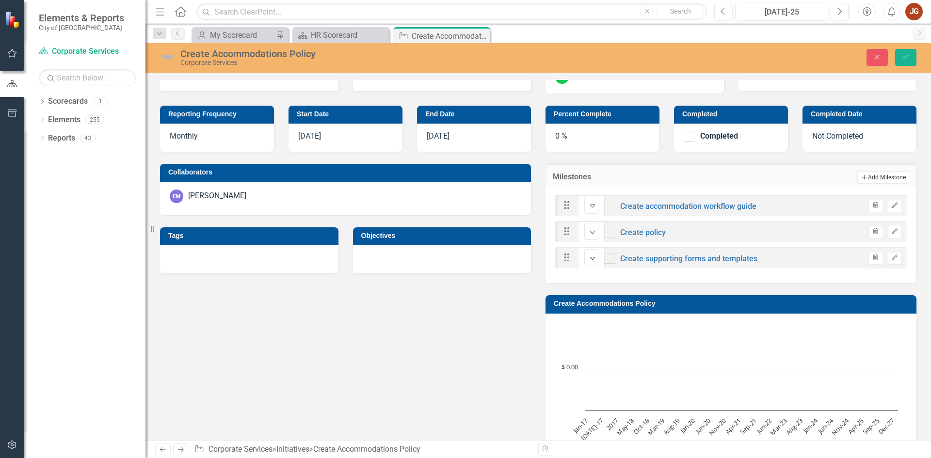
click at [871, 176] on button "Add Add Milestone" at bounding box center [883, 177] width 52 height 13
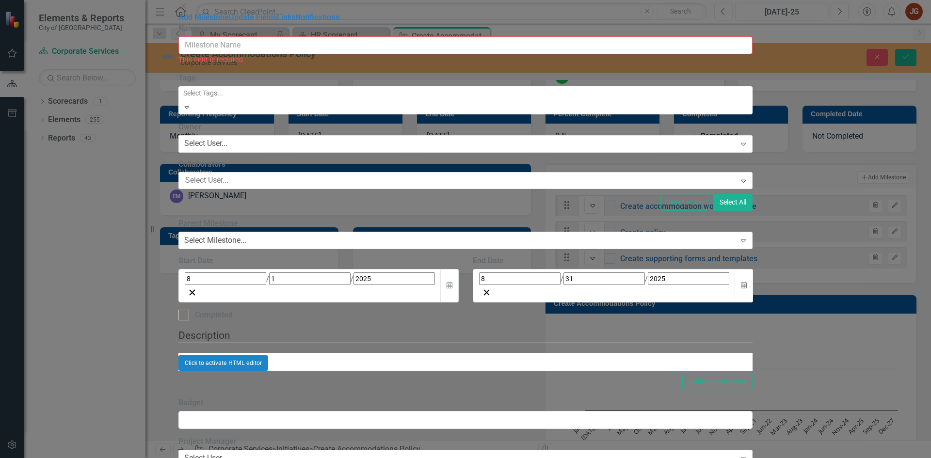
click at [405, 54] on input "Name" at bounding box center [465, 45] width 575 height 18
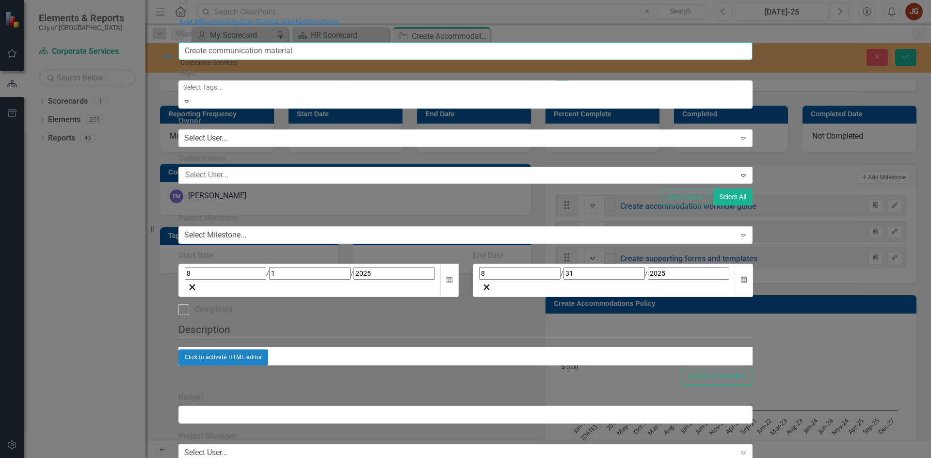
click at [304, 53] on input "Create communication material" at bounding box center [465, 51] width 575 height 18
type input "Create training and communication material"
click at [227, 133] on div "Select User..." at bounding box center [205, 138] width 43 height 11
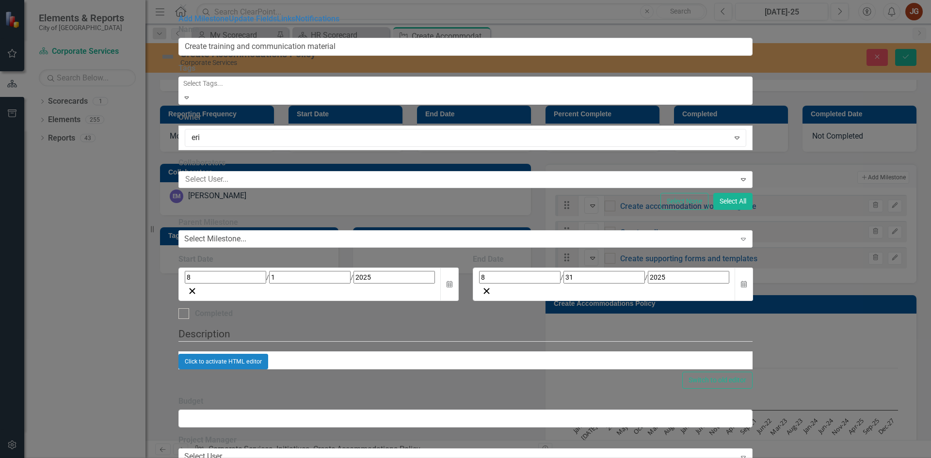
type input "[PERSON_NAME]"
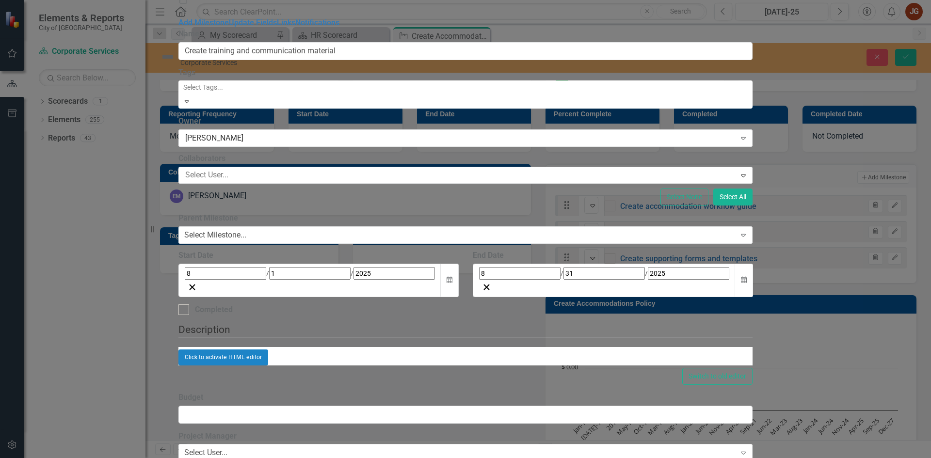
click at [340, 365] on div "Click to activate HTML editor" at bounding box center [465, 358] width 575 height 16
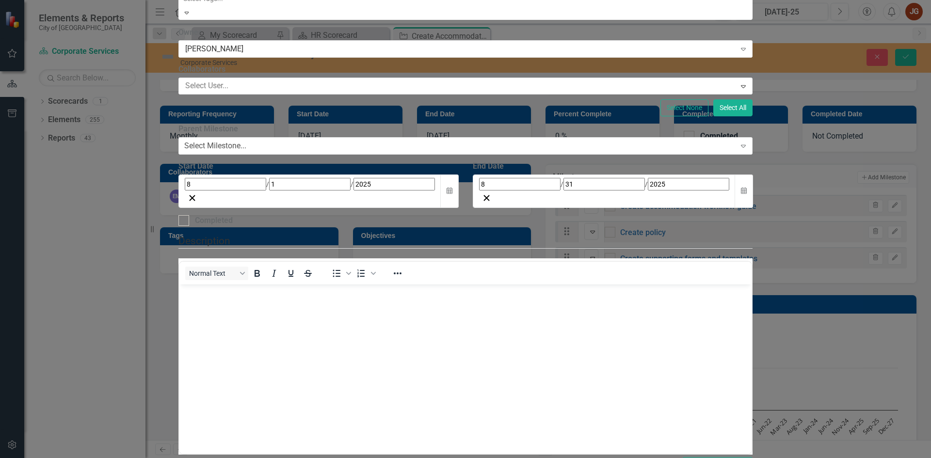
scroll to position [191, 0]
click at [342, 268] on icon "Bullet list" at bounding box center [337, 274] width 12 height 12
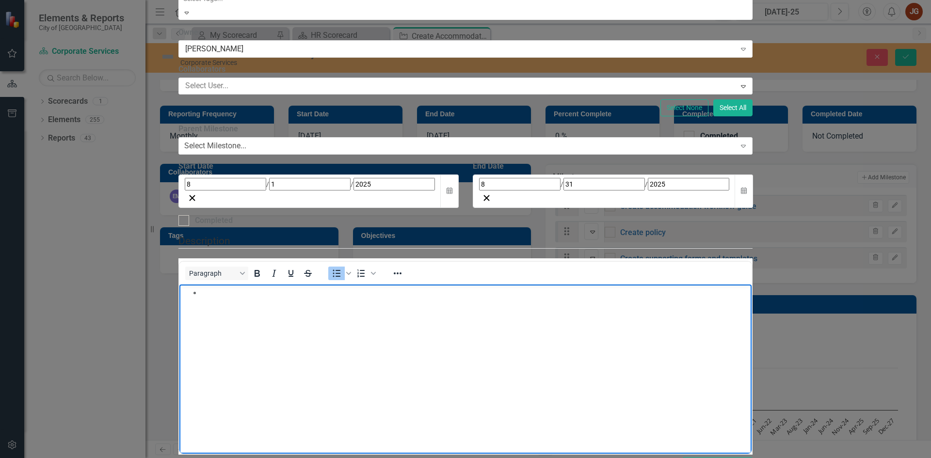
scroll to position [0, 0]
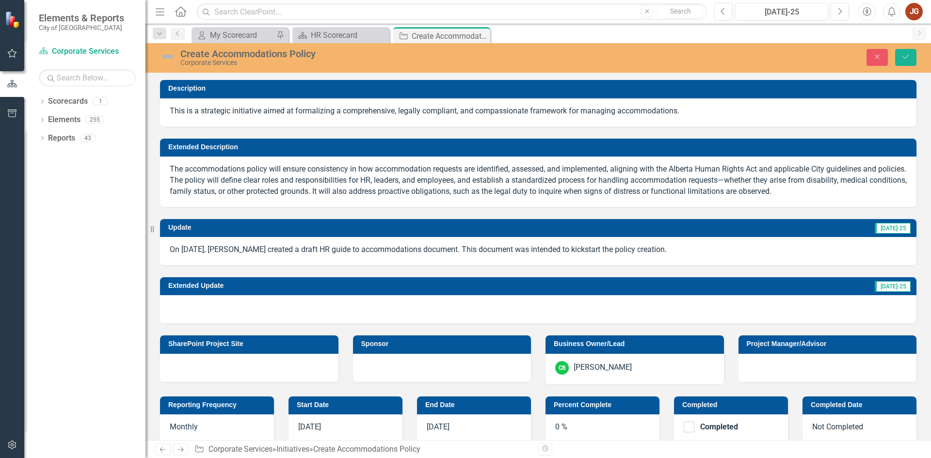
scroll to position [291, 0]
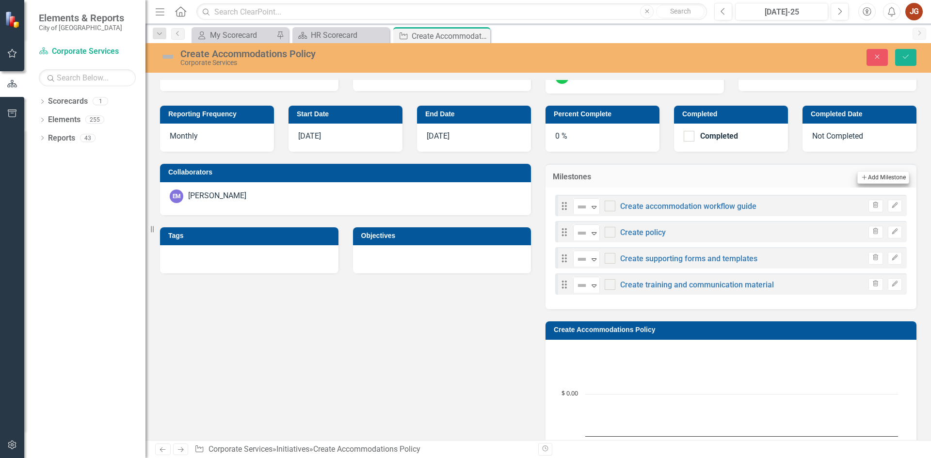
click at [870, 180] on button "Add Add Milestone" at bounding box center [883, 177] width 52 height 13
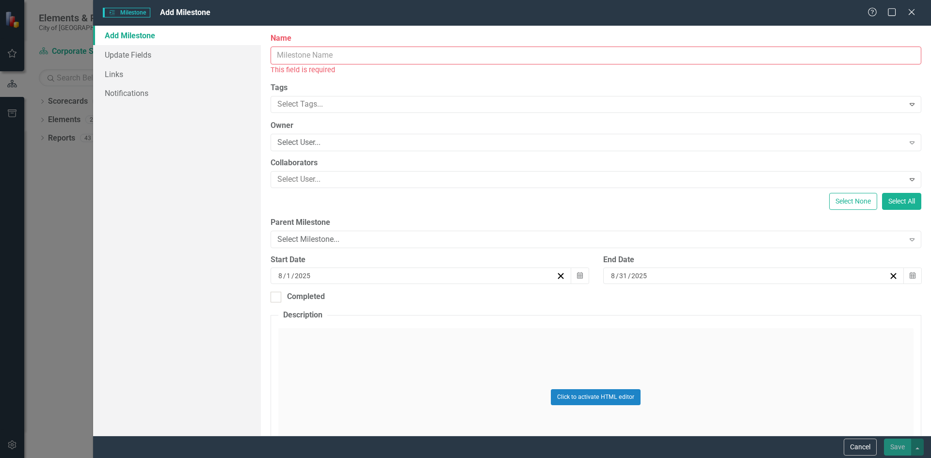
click at [338, 51] on input "Name" at bounding box center [596, 56] width 651 height 18
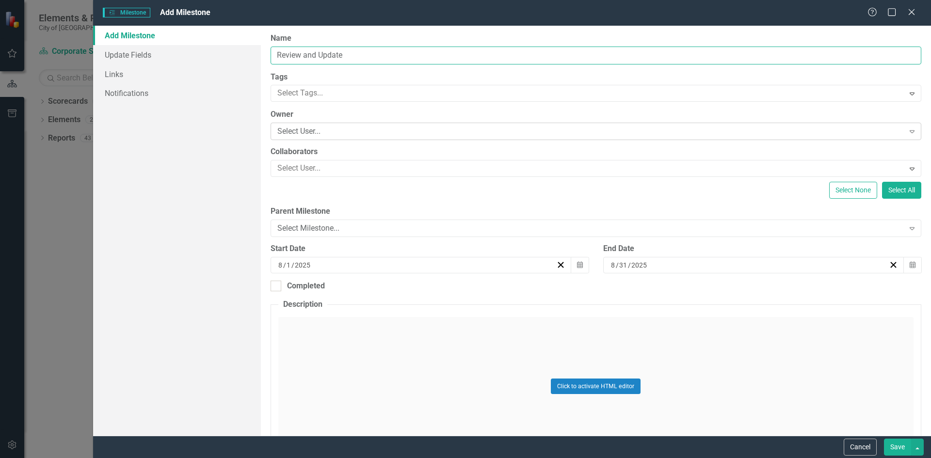
type input "Review and Update"
click at [309, 130] on div "Select User..." at bounding box center [590, 131] width 627 height 11
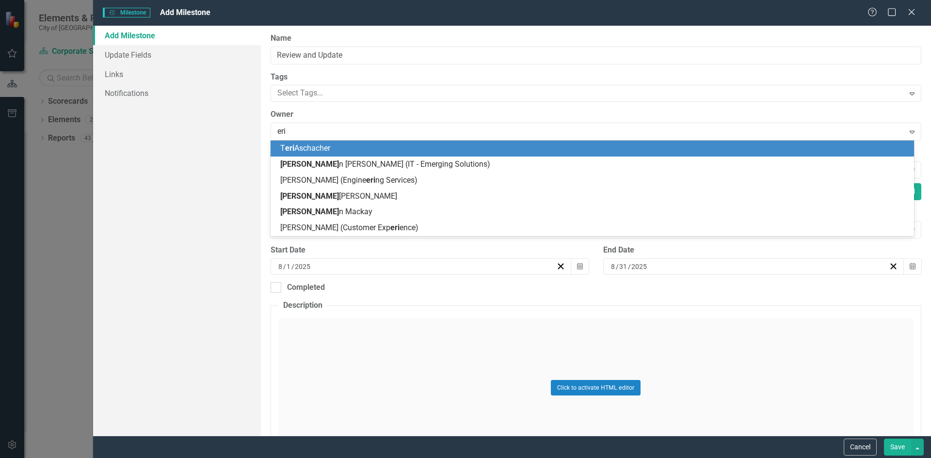
type input "[PERSON_NAME]"
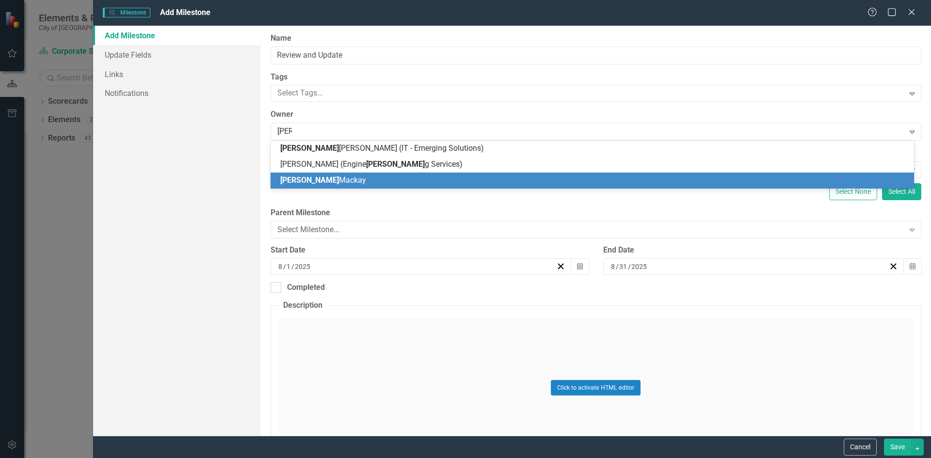
click at [313, 177] on span "[PERSON_NAME]" at bounding box center [323, 180] width 86 height 9
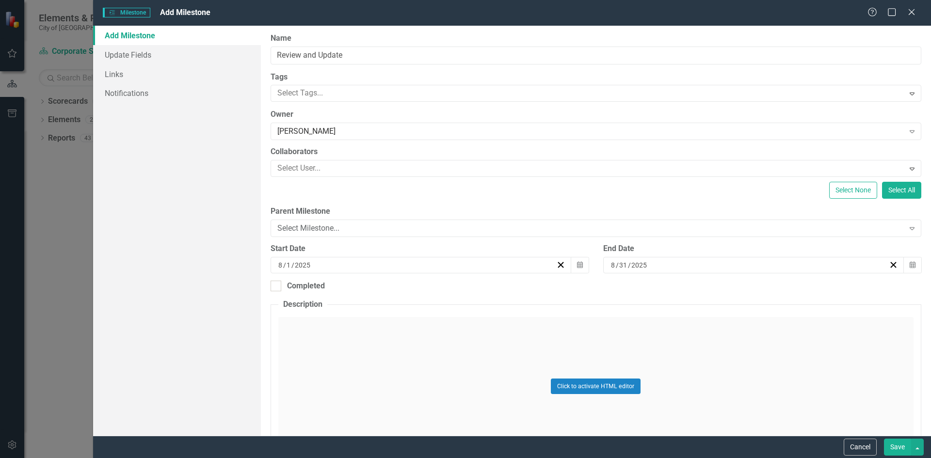
click at [327, 356] on div "Click to activate HTML editor" at bounding box center [595, 386] width 635 height 138
click at [368, 375] on body "Rich Text Area. Press ALT-0 for help." at bounding box center [595, 413] width 633 height 145
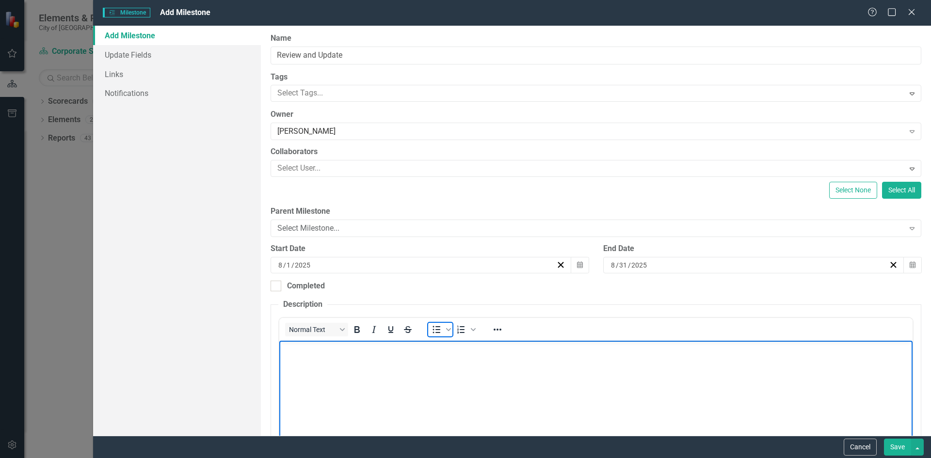
click at [433, 330] on icon "Bullet list" at bounding box center [437, 329] width 8 height 7
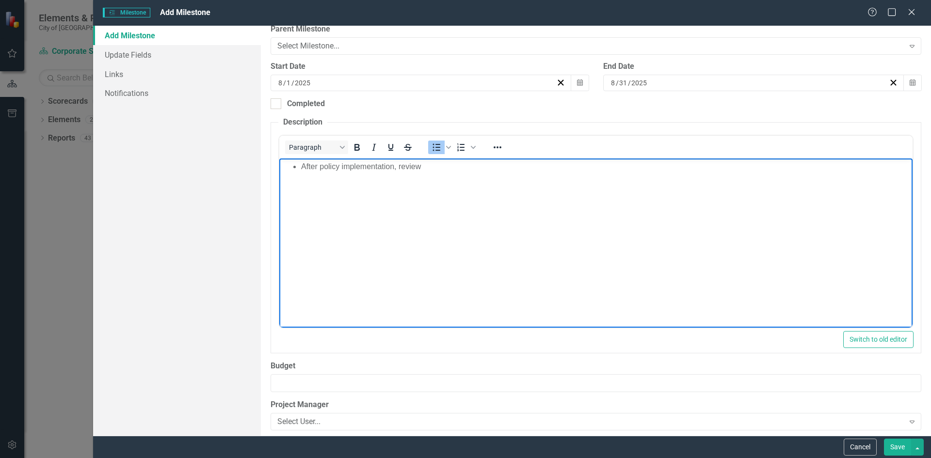
scroll to position [191, 0]
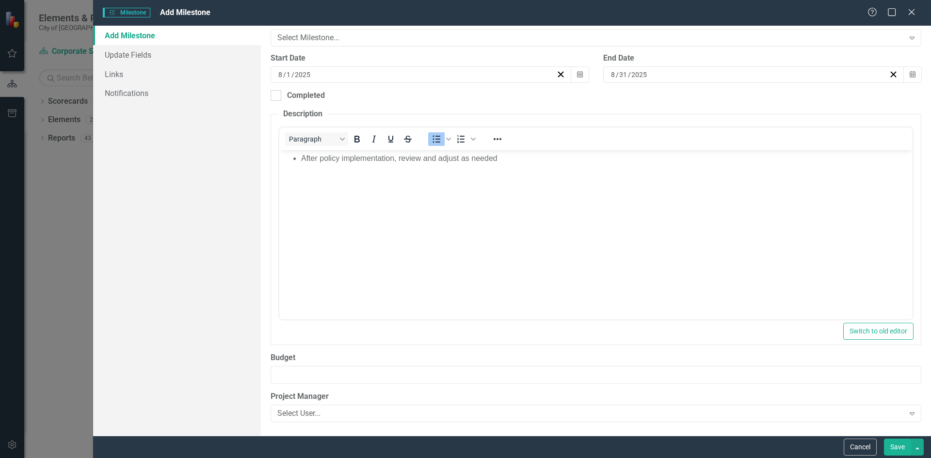
click at [897, 452] on button "Save" at bounding box center [897, 447] width 27 height 17
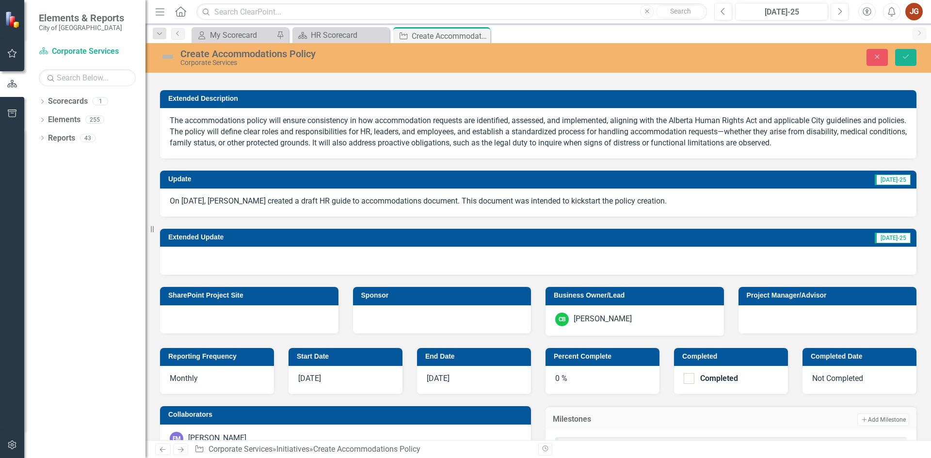
scroll to position [0, 0]
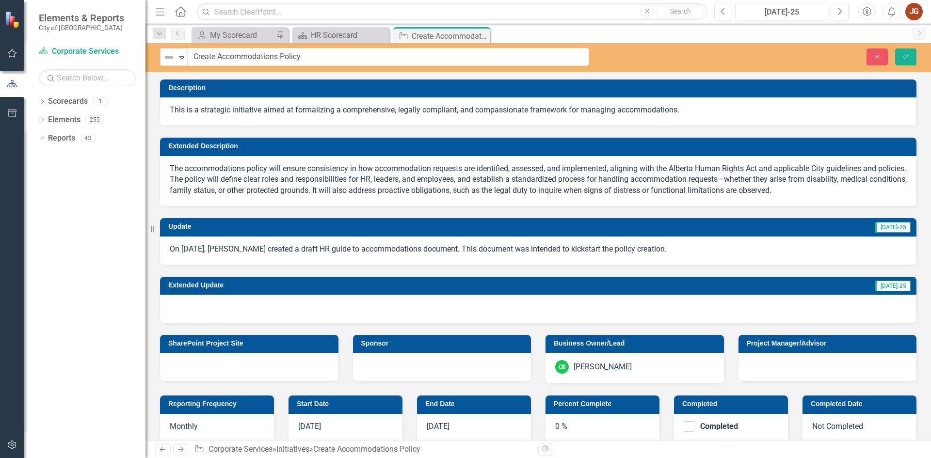
drag, startPoint x: 181, startPoint y: 53, endPoint x: 308, endPoint y: 53, distance: 127.0
click at [308, 53] on input "Create Accommodations Policy" at bounding box center [388, 57] width 401 height 18
drag, startPoint x: 312, startPoint y: 59, endPoint x: 189, endPoint y: 58, distance: 123.2
click at [190, 58] on input "Create Accommodations Policy" at bounding box center [388, 57] width 401 height 18
click at [910, 55] on icon "Save" at bounding box center [905, 56] width 9 height 7
